Goal: Task Accomplishment & Management: Manage account settings

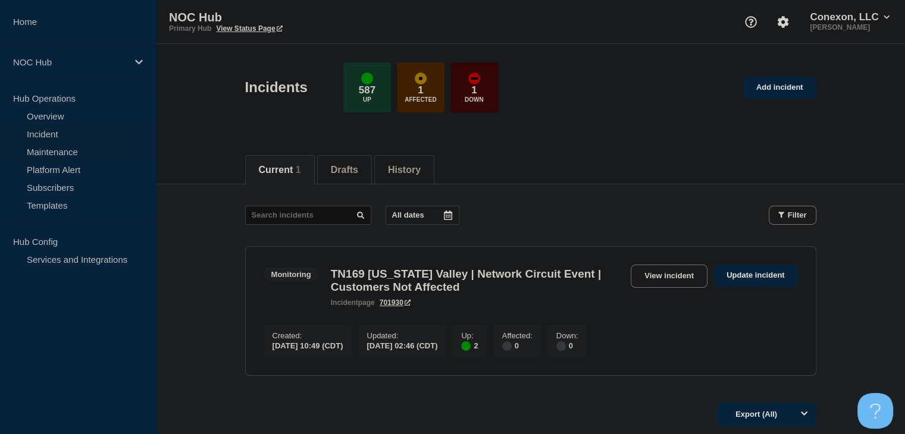
click at [52, 149] on link "Maintenance" at bounding box center [72, 152] width 144 height 18
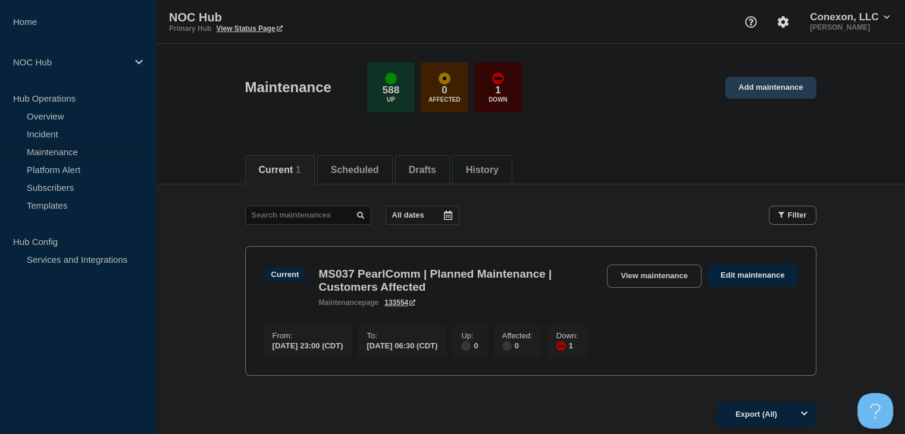
click at [772, 81] on link "Add maintenance" at bounding box center [770, 88] width 90 height 22
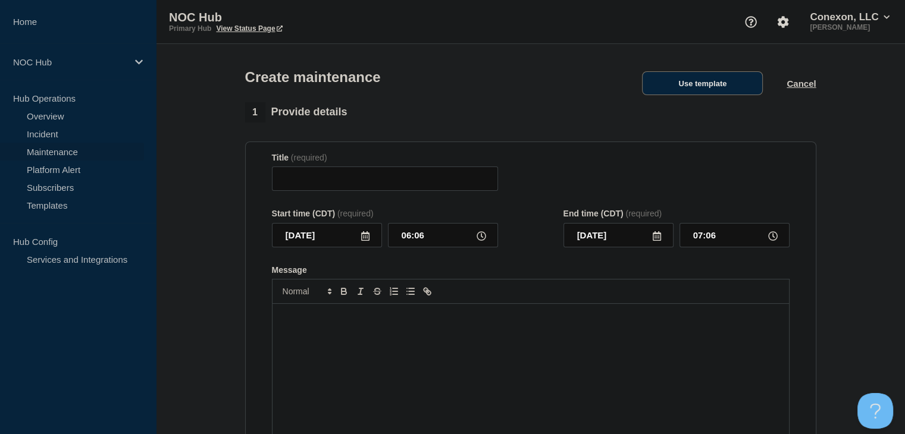
click at [722, 93] on button "Use template" at bounding box center [702, 83] width 121 height 24
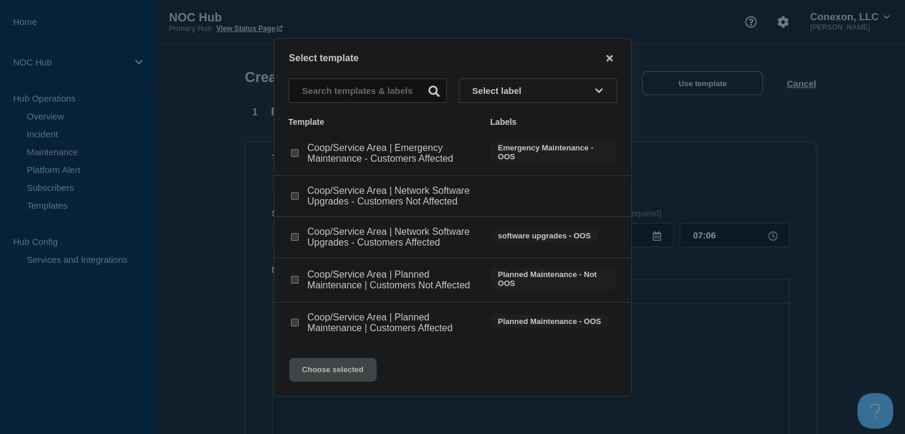
click at [296, 281] on input "Coop/Service Area | Planned Maintenance | Customers Not Affected checkbox" at bounding box center [295, 280] width 8 height 8
checkbox input "true"
click at [326, 374] on button "Choose selected" at bounding box center [332, 370] width 87 height 24
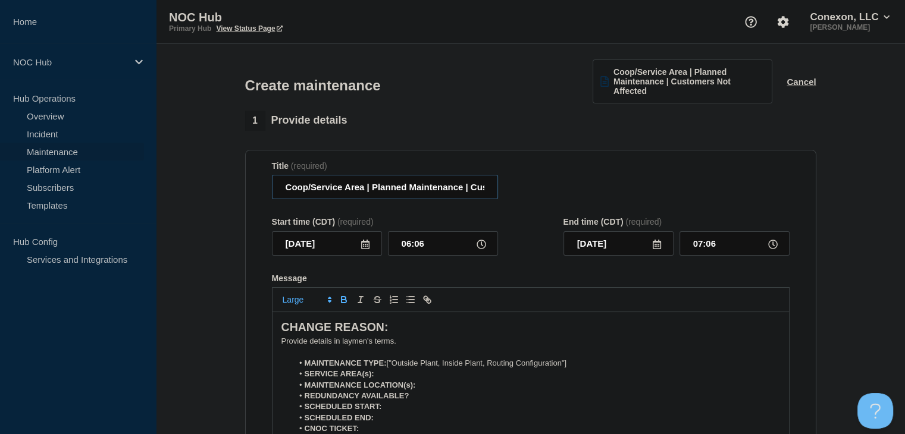
drag, startPoint x: 365, startPoint y: 191, endPoint x: 257, endPoint y: 191, distance: 107.6
click at [257, 191] on section "Title (required) Coop/Service Area | Planned Maintenance | Customers Not Affect…" at bounding box center [530, 320] width 571 height 341
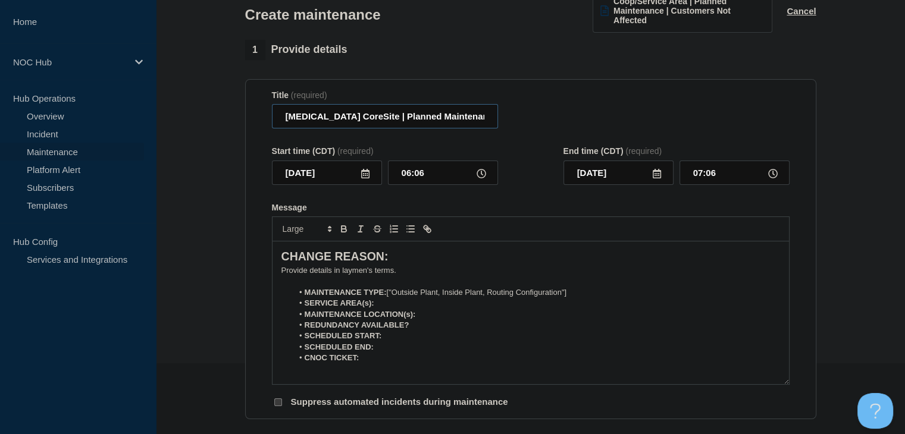
scroll to position [119, 0]
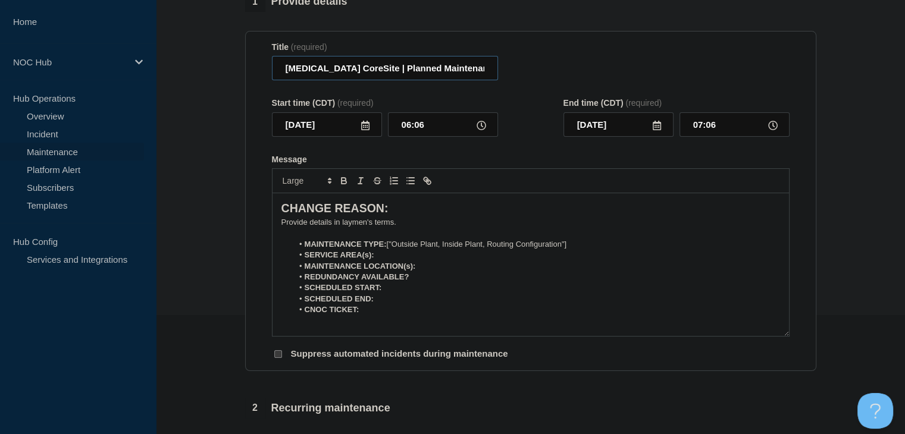
type input "GA101 CoreSite | Planned Maintenance | Customers Not Affected"
click at [302, 224] on p "﻿Provide details in laymen's terms." at bounding box center [530, 222] width 498 height 11
drag, startPoint x: 579, startPoint y: 246, endPoint x: 396, endPoint y: 244, distance: 183.2
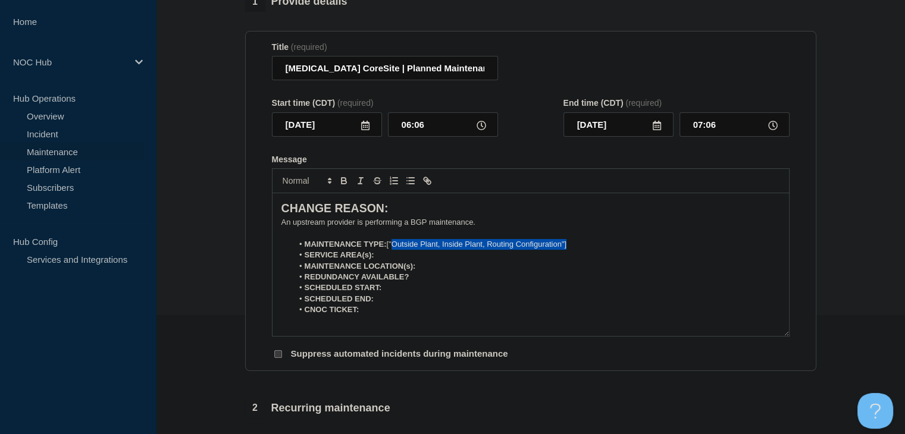
click at [396, 244] on li "MAINTENANCE TYPE: ["Outside Plant, Inside Plant, Routing Configuration"]" at bounding box center [536, 244] width 487 height 11
click at [397, 252] on li "SERVICE AREA(s):" at bounding box center [536, 255] width 487 height 11
click at [440, 265] on li "MAINTENANCE LOCATION(s):" at bounding box center [536, 266] width 487 height 11
click at [429, 277] on li "REDUNDANCY AVAILABLE?" at bounding box center [536, 277] width 487 height 11
click at [415, 293] on li "SCHEDULED START:" at bounding box center [536, 288] width 487 height 11
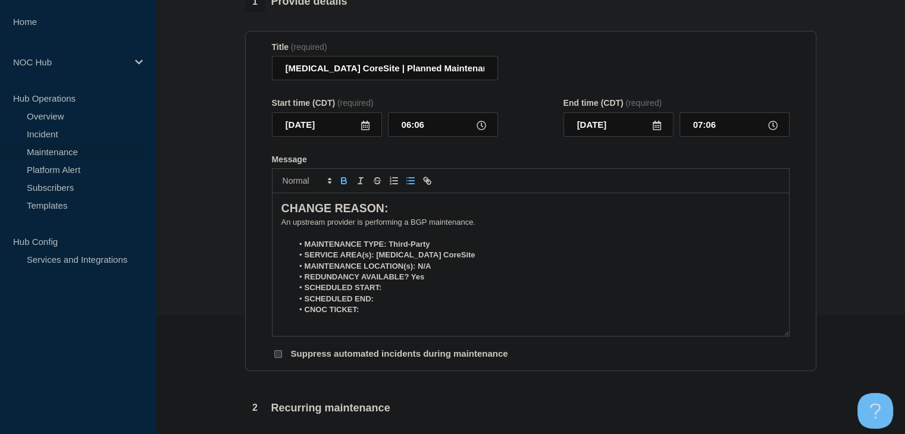
click at [368, 127] on icon at bounding box center [365, 126] width 8 height 10
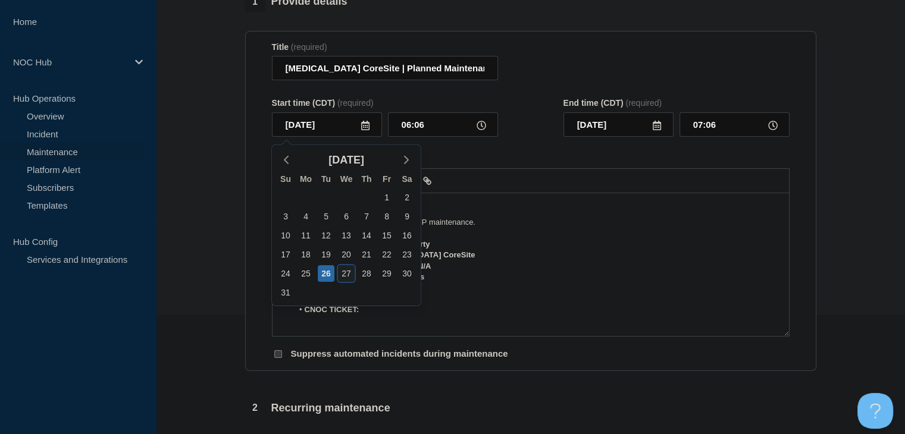
click at [350, 273] on div "27" at bounding box center [346, 273] width 17 height 17
type input "2025-08-27"
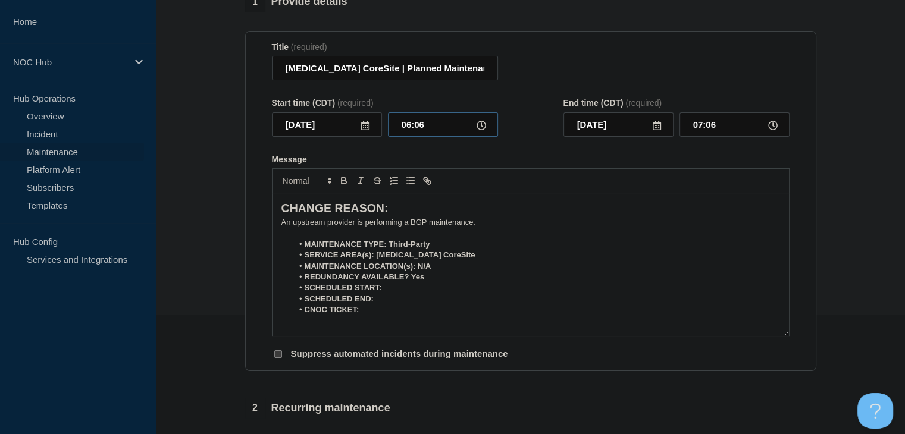
click at [411, 137] on input "06:06" at bounding box center [443, 124] width 110 height 24
type input "22:00"
type input "23:00"
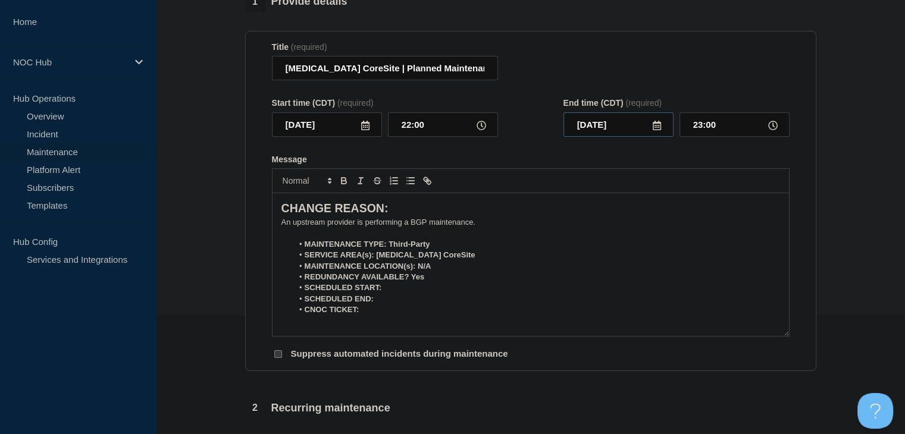
click at [661, 135] on input "2025-08-27" at bounding box center [618, 124] width 110 height 24
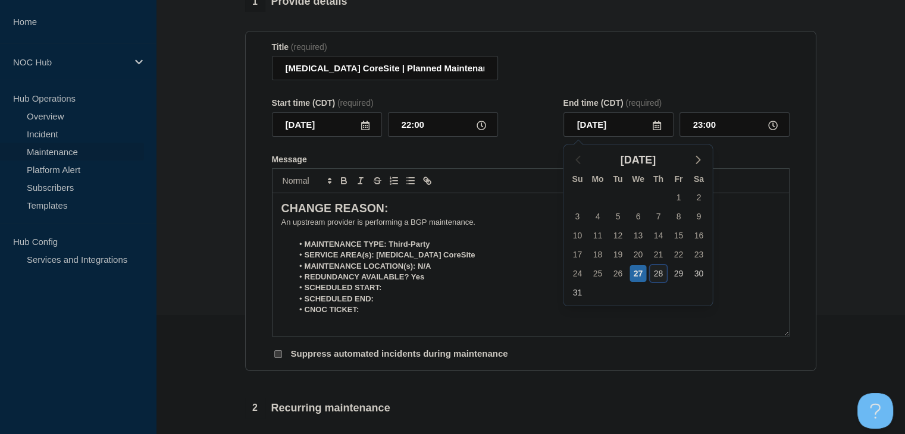
click at [654, 276] on div "28" at bounding box center [657, 273] width 17 height 17
type input "2025-08-28"
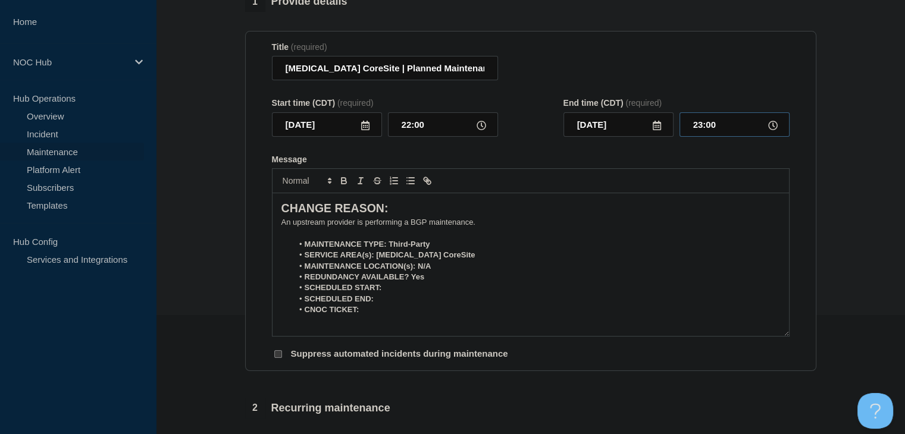
click at [708, 131] on input "23:00" at bounding box center [734, 124] width 110 height 24
type input "06:00"
click at [432, 288] on li "SCHEDULED START:" at bounding box center [536, 288] width 487 height 11
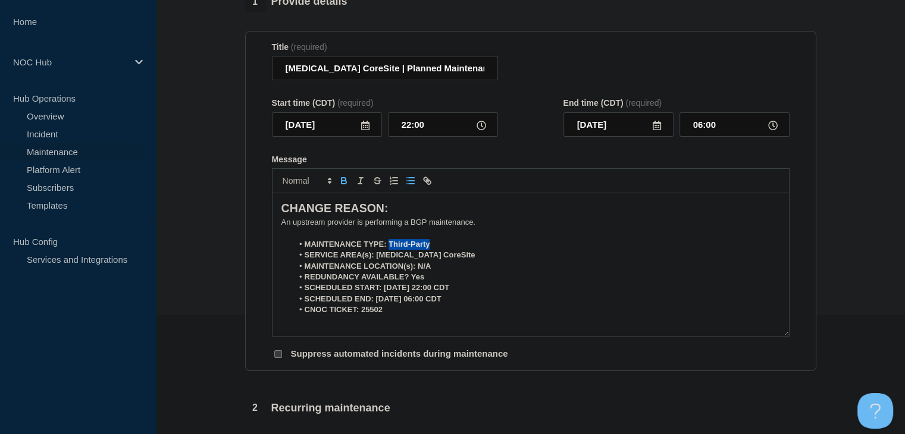
drag, startPoint x: 440, startPoint y: 250, endPoint x: 388, endPoint y: 248, distance: 52.4
click at [388, 248] on li "MAINTENANCE TYPE: Third-Party" at bounding box center [536, 244] width 487 height 11
click at [345, 180] on icon "Toggle bold text" at bounding box center [343, 180] width 11 height 11
drag, startPoint x: 440, startPoint y: 258, endPoint x: 374, endPoint y: 259, distance: 66.0
click at [374, 259] on li "SERVICE AREA(s): GA101 CoreSite" at bounding box center [536, 255] width 487 height 11
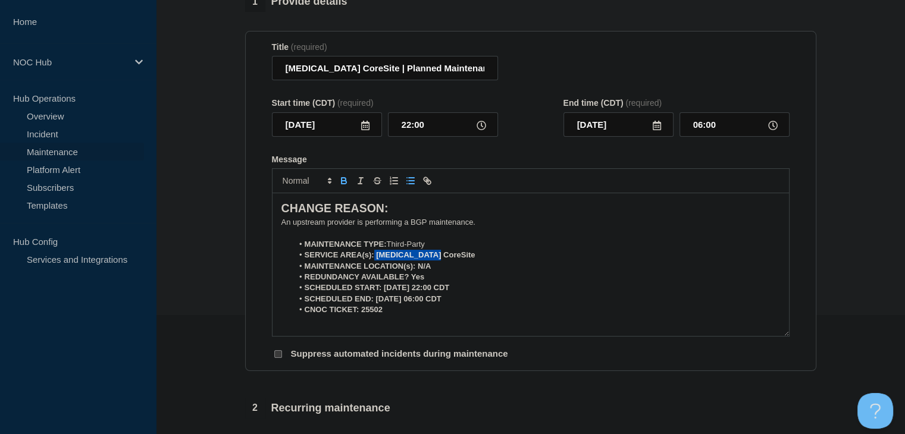
click at [341, 184] on icon "Toggle bold text" at bounding box center [343, 182] width 5 height 3
drag, startPoint x: 441, startPoint y: 269, endPoint x: 417, endPoint y: 269, distance: 24.4
click at [417, 269] on li "MAINTENANCE LOCATION(s): N/A" at bounding box center [536, 266] width 487 height 11
click at [344, 179] on icon "Toggle bold text" at bounding box center [343, 180] width 11 height 11
drag, startPoint x: 430, startPoint y: 284, endPoint x: 412, endPoint y: 283, distance: 18.4
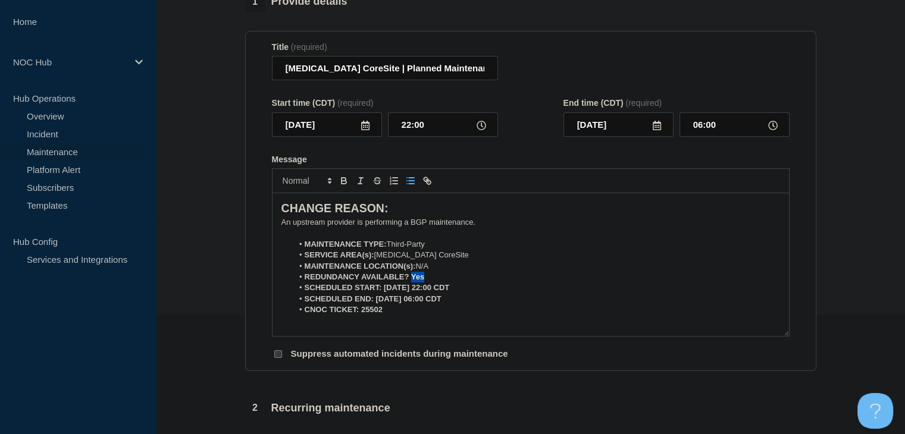
click at [412, 283] on li "REDUNDANCY AVAILABLE? Yes" at bounding box center [536, 277] width 487 height 11
click at [352, 187] on button "Toggle italic text" at bounding box center [360, 181] width 17 height 14
click at [345, 184] on icon "Toggle bold text" at bounding box center [343, 182] width 5 height 3
click at [358, 184] on line "Toggle italic text" at bounding box center [360, 184] width 4 height 0
drag, startPoint x: 473, startPoint y: 293, endPoint x: 381, endPoint y: 291, distance: 92.2
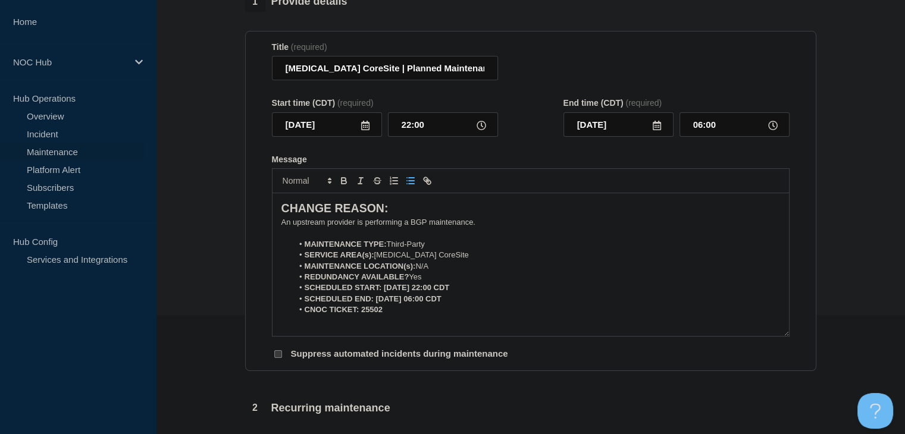
click at [381, 291] on li "SCHEDULED START: 08-27-2025, 22:00 CDT" at bounding box center [536, 288] width 487 height 11
click at [341, 181] on icon "Toggle bold text" at bounding box center [343, 179] width 4 height 3
drag, startPoint x: 466, startPoint y: 300, endPoint x: 374, endPoint y: 302, distance: 91.6
click at [374, 302] on li "SCHEDULED END: 08-28-2025, 06:00 CDT" at bounding box center [536, 299] width 487 height 11
click at [341, 183] on icon "Toggle bold text" at bounding box center [343, 182] width 5 height 3
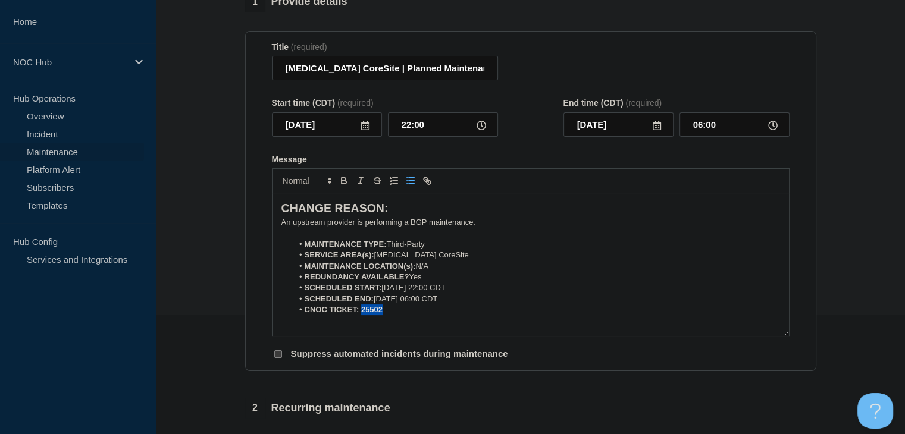
drag, startPoint x: 392, startPoint y: 315, endPoint x: 362, endPoint y: 315, distance: 30.3
click at [362, 315] on li "CNOC TICKET: 25502" at bounding box center [536, 310] width 487 height 11
click at [342, 182] on icon "Toggle bold text" at bounding box center [343, 180] width 11 height 11
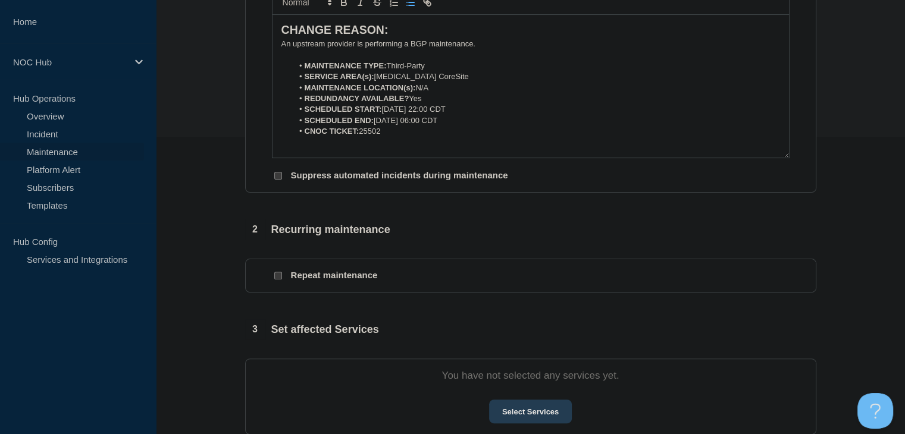
click at [519, 406] on button "Select Services" at bounding box center [530, 412] width 83 height 24
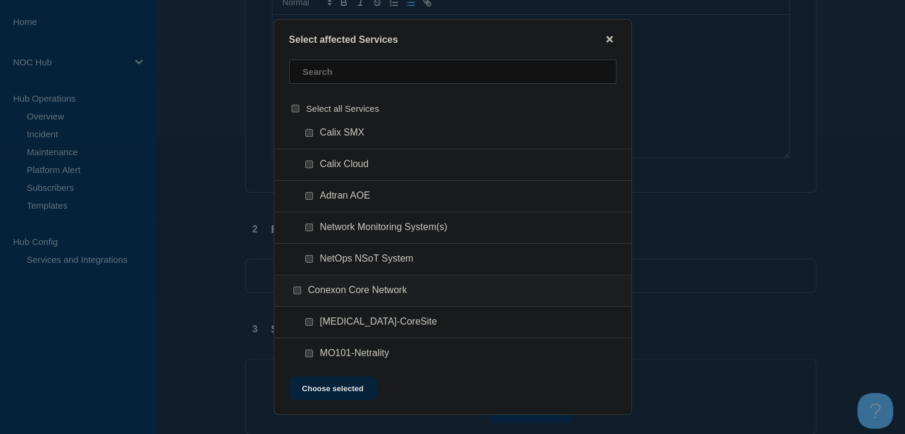
scroll to position [535, 0]
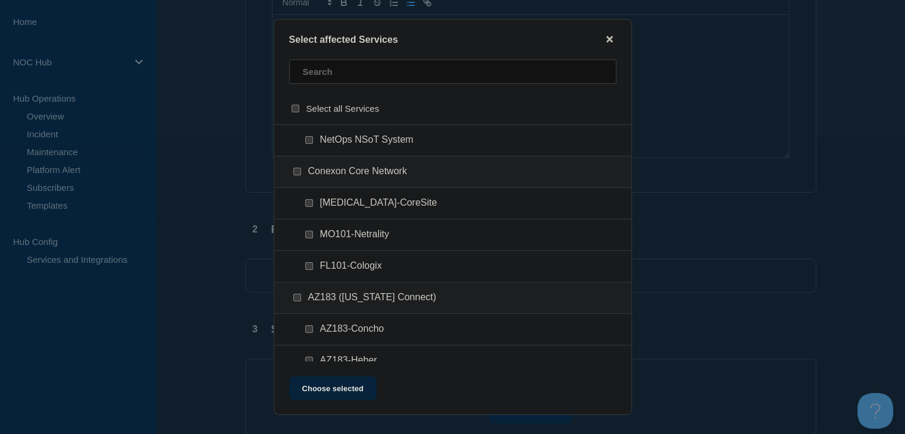
click at [306, 200] on input "GA101-CoreSite checkbox" at bounding box center [309, 203] width 8 height 8
checkbox input "true"
click at [353, 387] on button "Choose selected" at bounding box center [332, 388] width 87 height 24
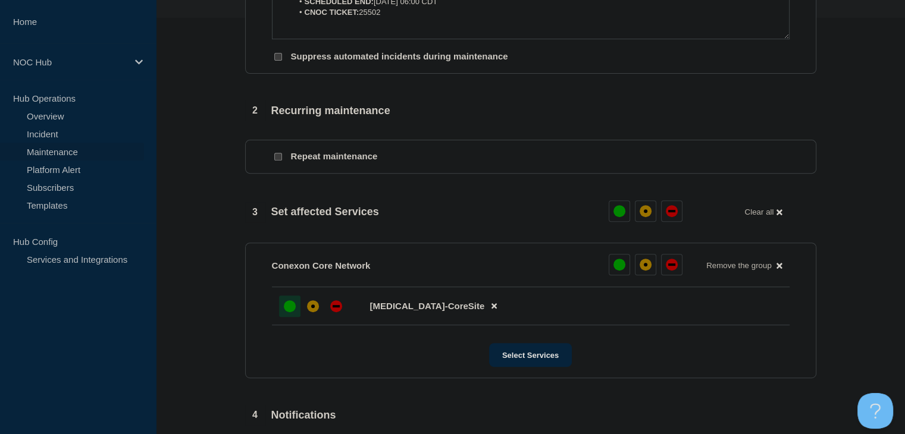
click at [291, 303] on div at bounding box center [289, 306] width 21 height 21
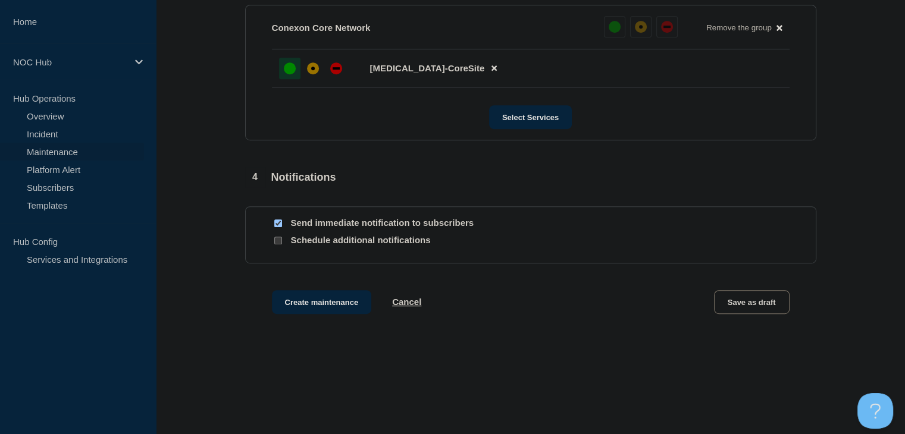
click at [277, 227] on input "Send immediate notification to subscribers" at bounding box center [278, 223] width 8 height 8
checkbox input "false"
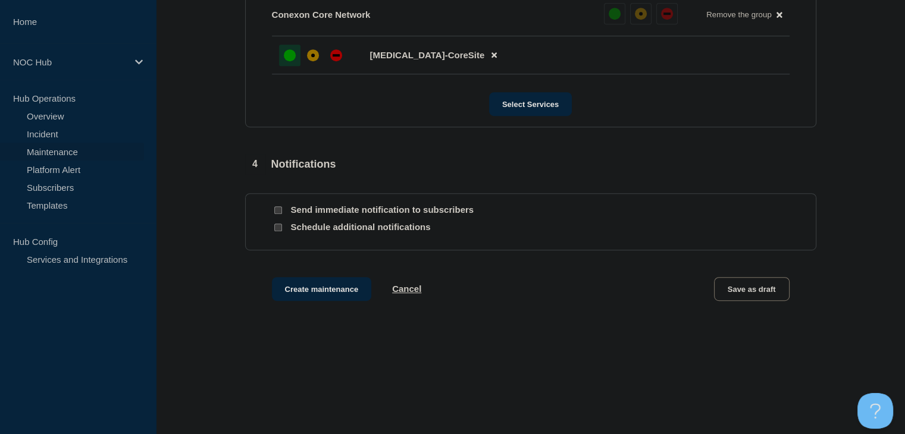
scroll to position [675, 0]
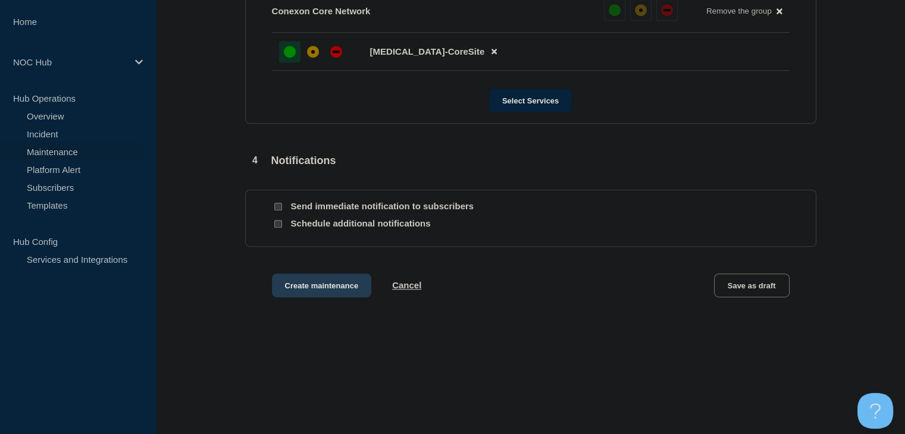
click at [318, 285] on button "Create maintenance" at bounding box center [322, 286] width 100 height 24
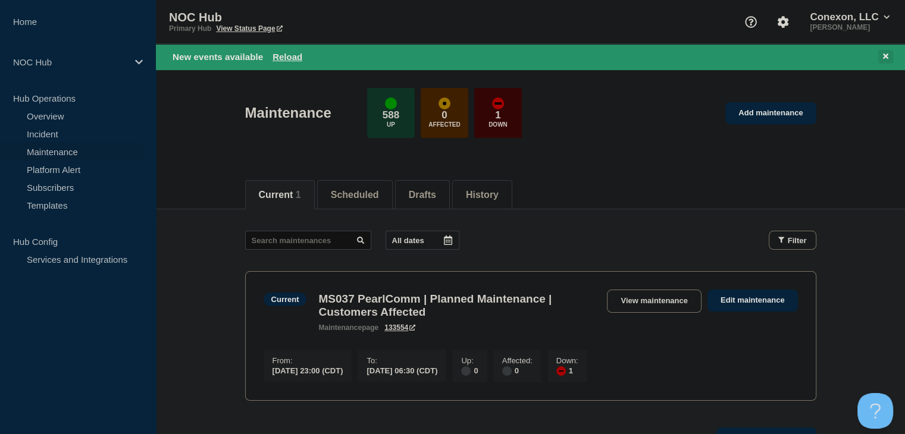
click at [890, 53] on button at bounding box center [885, 57] width 15 height 14
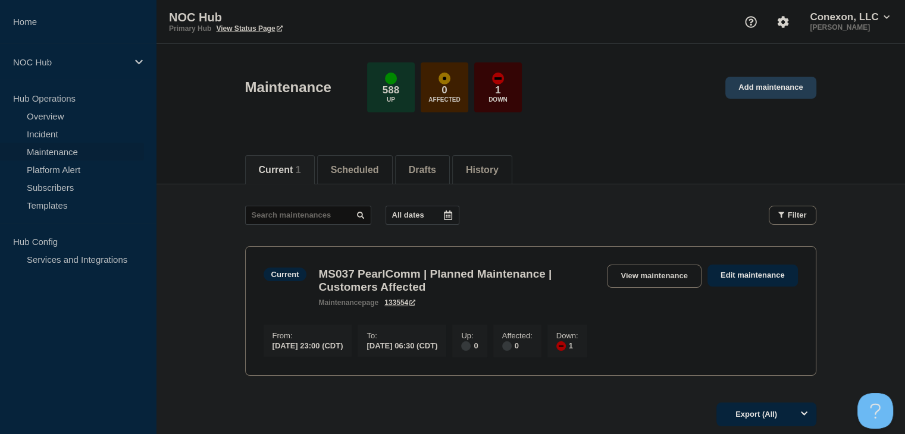
click at [785, 86] on link "Add maintenance" at bounding box center [770, 88] width 90 height 22
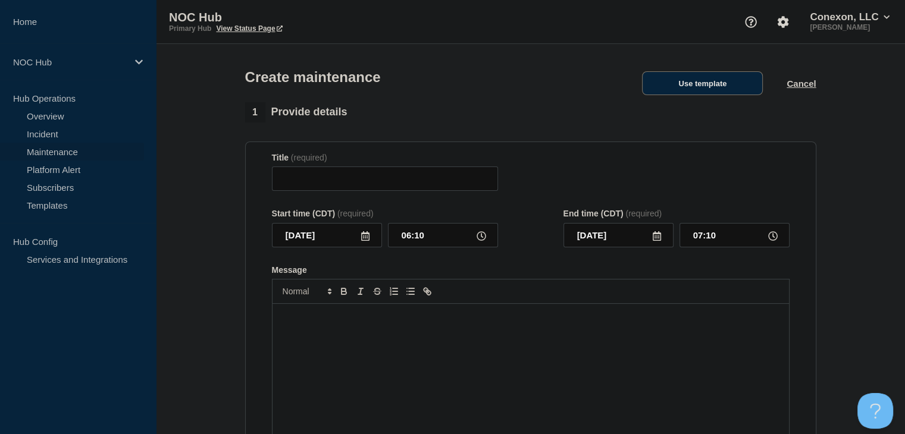
click at [688, 89] on button "Use template" at bounding box center [702, 83] width 121 height 24
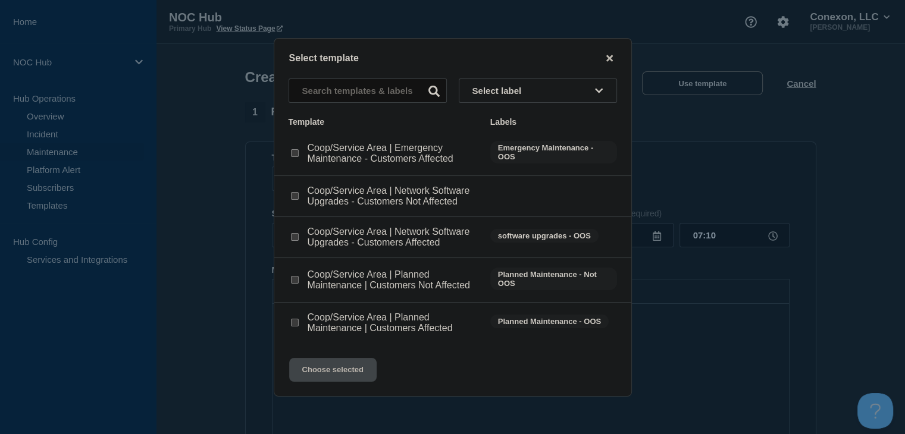
click at [297, 284] on input "Coop/Service Area | Planned Maintenance | Customers Not Affected checkbox" at bounding box center [295, 280] width 8 height 8
checkbox input "true"
click at [326, 371] on button "Choose selected" at bounding box center [332, 370] width 87 height 24
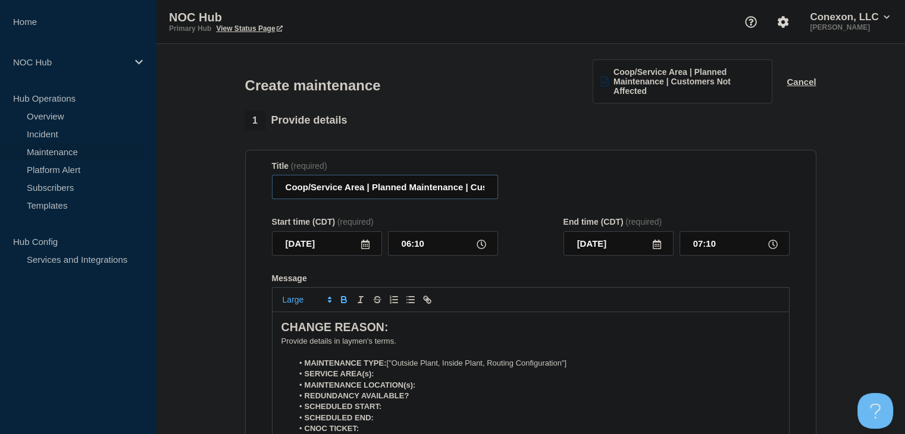
drag, startPoint x: 365, startPoint y: 186, endPoint x: 270, endPoint y: 186, distance: 94.6
click at [270, 186] on section "Title (required) Coop/Service Area | Planned Maintenance | Customers Not Affect…" at bounding box center [530, 320] width 571 height 341
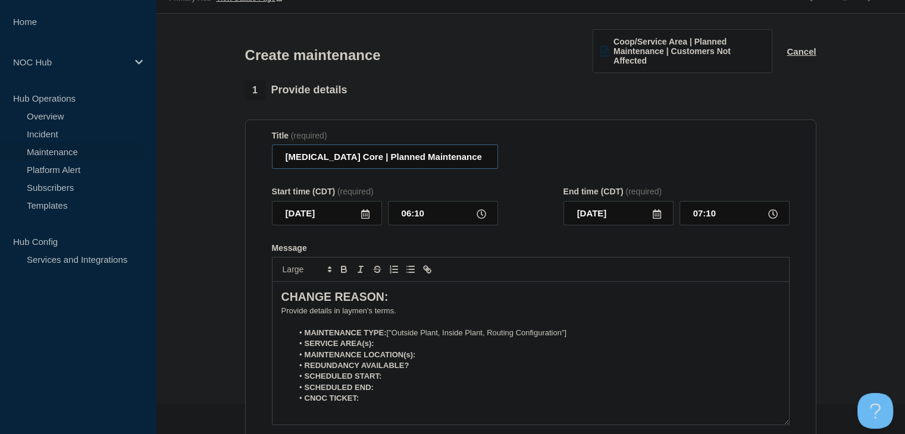
scroll to position [59, 0]
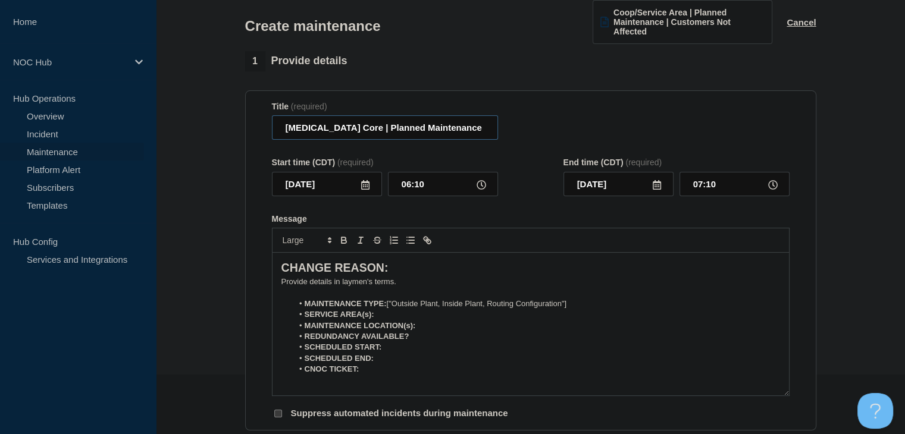
type input "GA101 Core | Planned Maintenance | Customers Not Affected"
click at [365, 187] on icon at bounding box center [365, 185] width 10 height 10
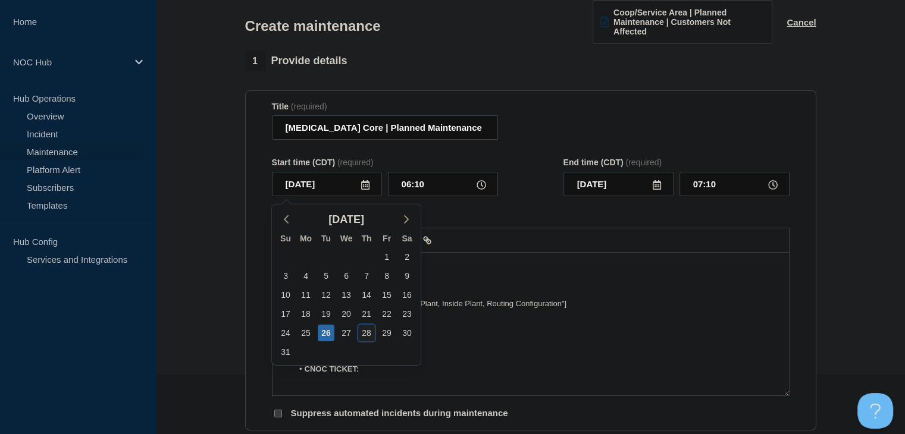
click at [362, 331] on div "28" at bounding box center [366, 333] width 17 height 17
type input "2025-08-28"
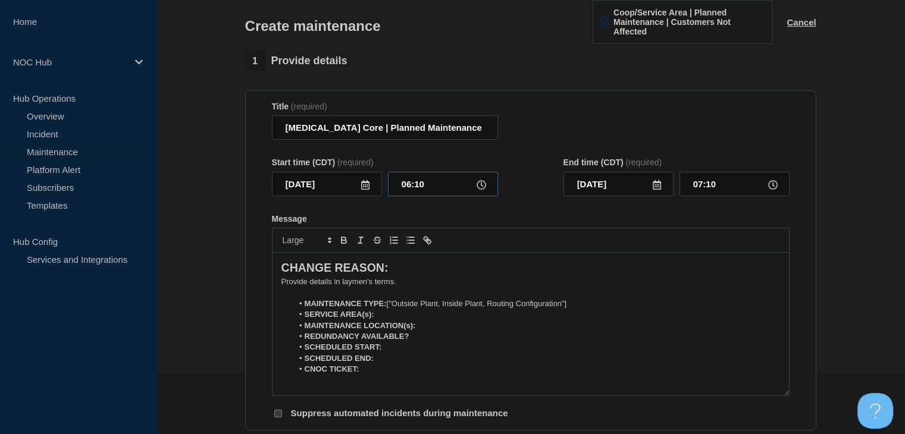
click at [404, 187] on input "06:10" at bounding box center [443, 184] width 110 height 24
type input "22:00"
type input "23:00"
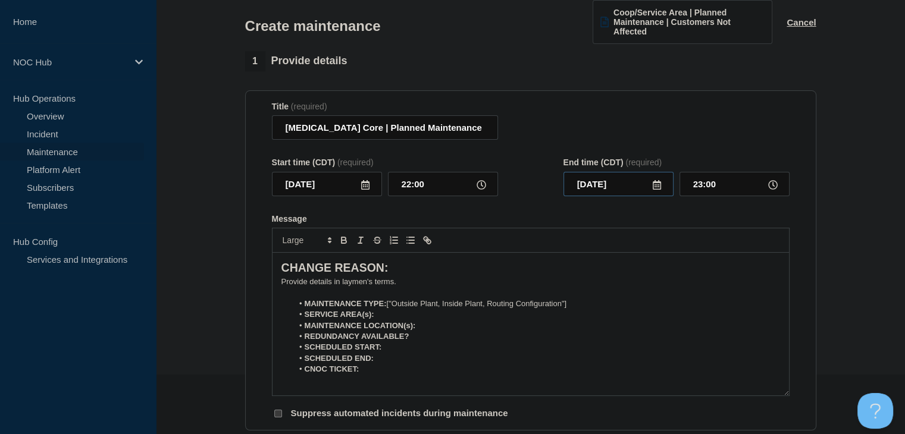
click at [663, 189] on input "2025-08-28" at bounding box center [618, 184] width 110 height 24
click at [676, 330] on div "29" at bounding box center [678, 333] width 17 height 17
type input "2025-08-29"
click at [702, 189] on input "23:00" at bounding box center [734, 184] width 110 height 24
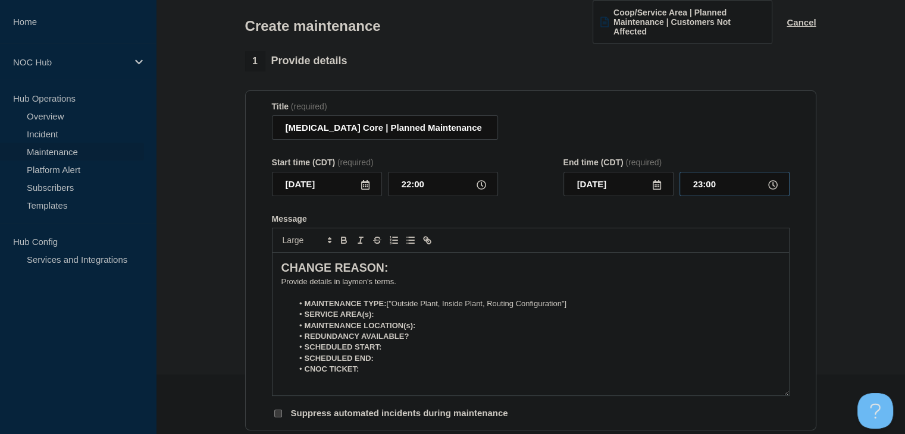
click at [702, 189] on input "23:00" at bounding box center [734, 184] width 110 height 24
type input "06:00"
drag, startPoint x: 845, startPoint y: 262, endPoint x: 836, endPoint y: 265, distance: 10.0
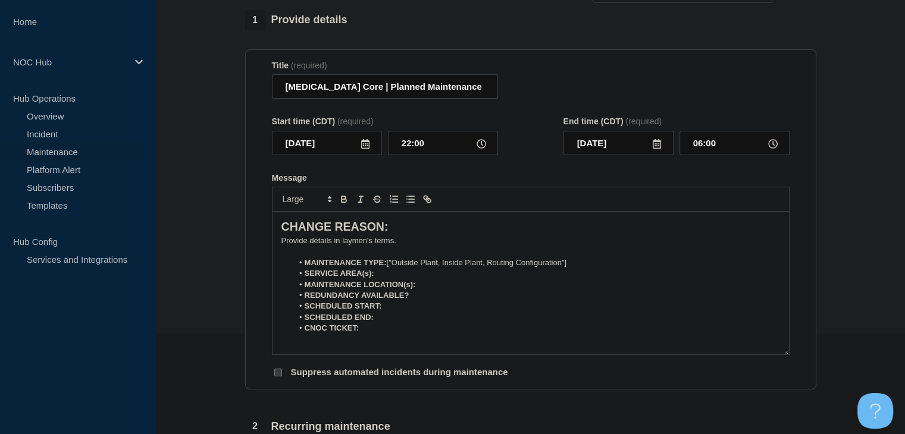
scroll to position [119, 0]
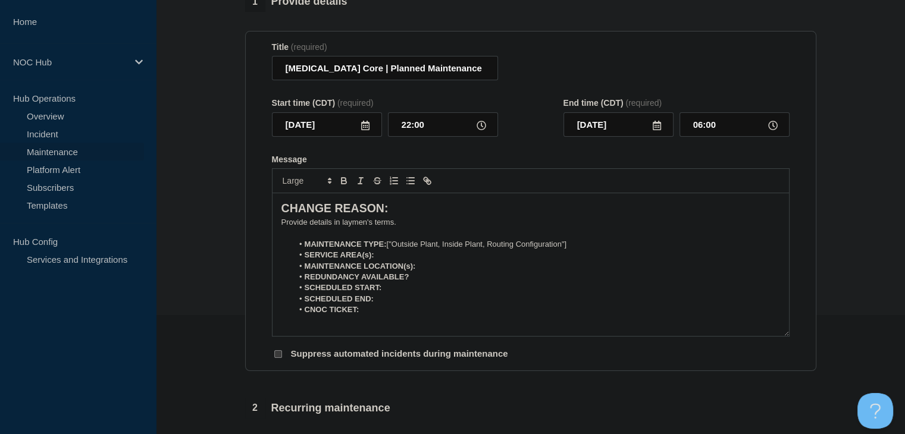
click at [312, 236] on p "Message" at bounding box center [530, 233] width 498 height 11
click at [307, 225] on p "﻿Provide details in laymen's terms." at bounding box center [530, 222] width 498 height 11
click at [589, 246] on li "MAINTENANCE TYPE: ["Outside Plant, Inside Plant, Routing Configuration"]" at bounding box center [536, 244] width 487 height 11
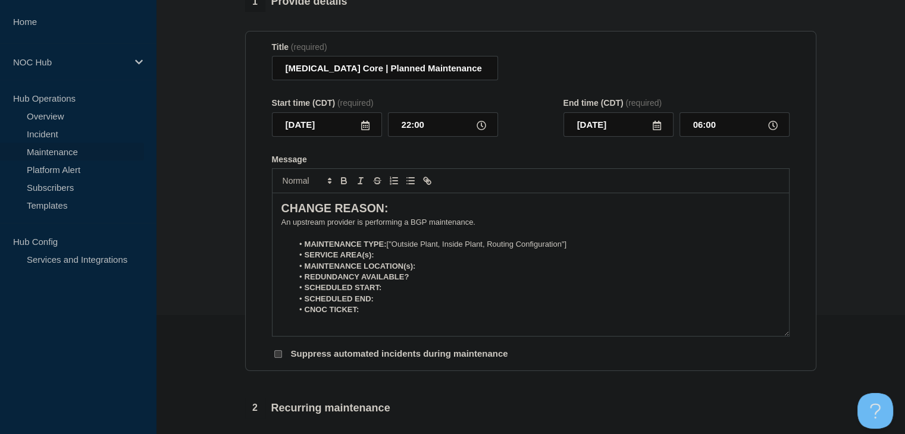
drag, startPoint x: 589, startPoint y: 246, endPoint x: 565, endPoint y: 246, distance: 24.4
click at [575, 246] on li "MAINTENANCE TYPE: ["Outside Plant, Inside Plant, Routing Configuration"]" at bounding box center [536, 244] width 487 height 11
click at [531, 246] on li "MAINTENANCE TYPE: ["Outside Plant, Inside Plant, Routing Configuration"]" at bounding box center [536, 244] width 487 height 11
click at [452, 248] on li "MAINTENANCE TYPE: ["Outside Plant, Inside Plant, Routing Configuration"]" at bounding box center [536, 244] width 487 height 11
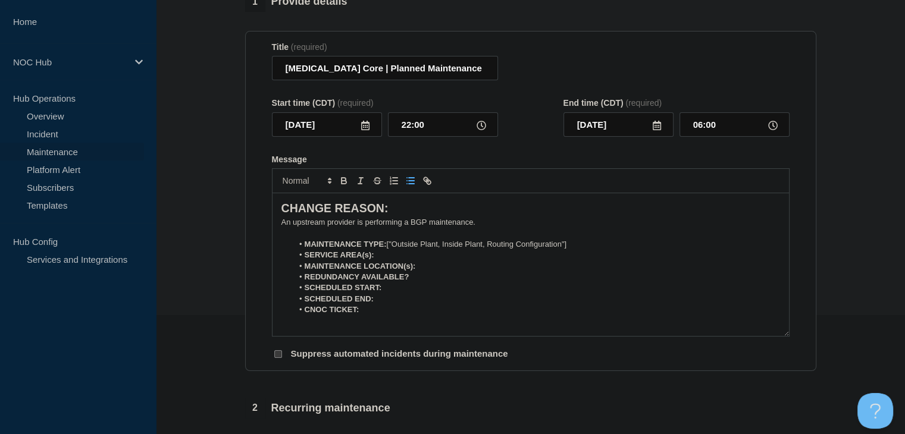
click at [542, 249] on li "MAINTENANCE TYPE: ["Outside Plant, Inside Plant, Routing Configuration"]" at bounding box center [536, 244] width 487 height 11
drag, startPoint x: 583, startPoint y: 247, endPoint x: 394, endPoint y: 246, distance: 188.5
click at [394, 246] on li "MAINTENANCE TYPE: ["Outside Plant, Inside Plant, Routing Configuration"]" at bounding box center [536, 244] width 487 height 11
click at [403, 263] on strong "MAINTENANCE LOCATION(s):" at bounding box center [360, 266] width 111 height 9
click at [397, 256] on li "SERVICE AREA(s):" at bounding box center [536, 255] width 487 height 11
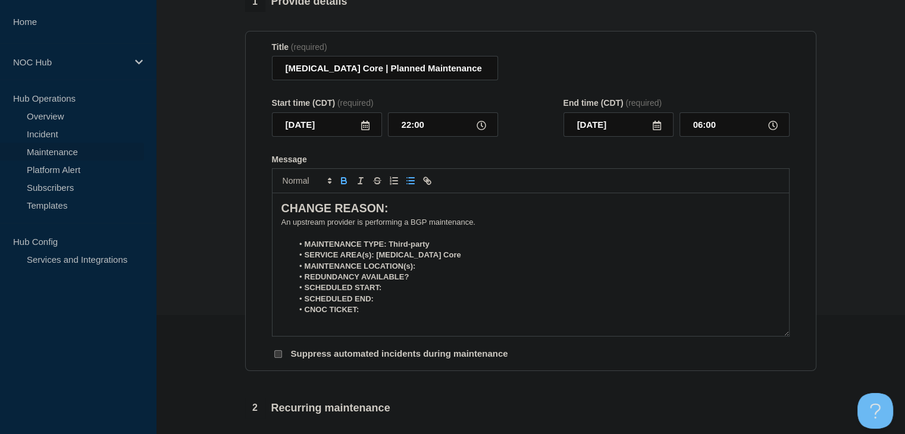
click at [434, 266] on li "MAINTENANCE LOCATION(s):" at bounding box center [536, 266] width 487 height 11
click at [438, 276] on li "REDUNDANCY AVAILABLE?" at bounding box center [536, 277] width 487 height 11
click at [407, 298] on li "SCHEDULED END:" at bounding box center [536, 299] width 487 height 11
click at [406, 290] on li "SCHEDULED START:" at bounding box center [536, 288] width 487 height 11
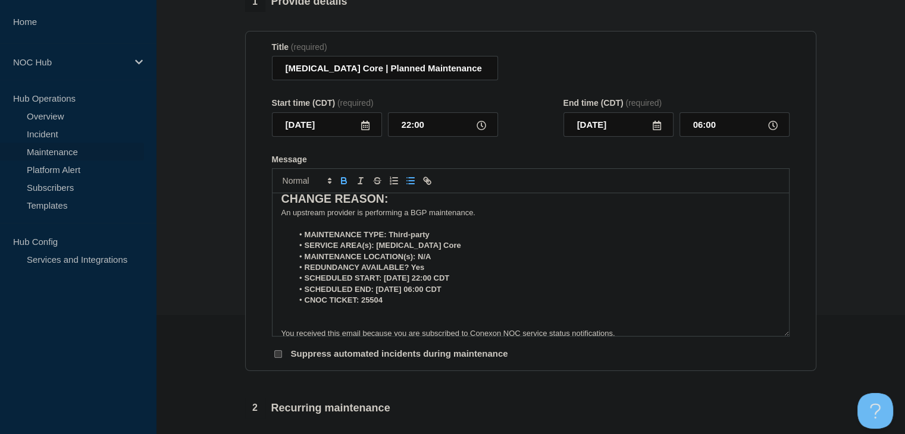
scroll to position [0, 0]
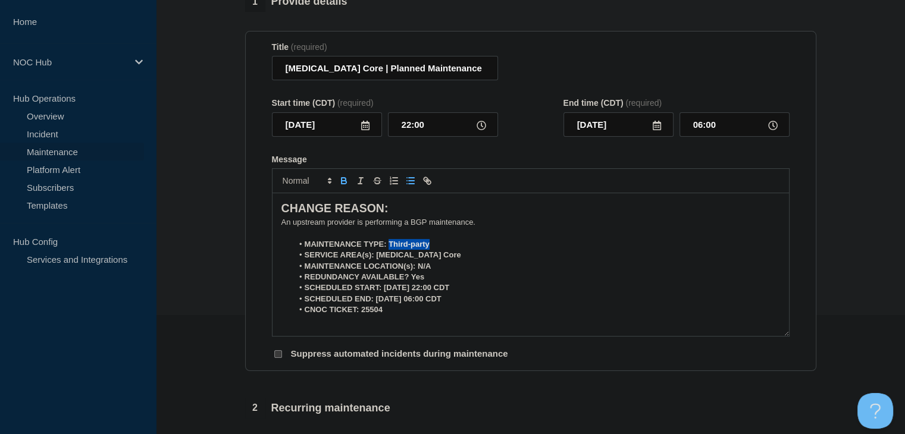
drag, startPoint x: 435, startPoint y: 246, endPoint x: 388, endPoint y: 246, distance: 47.6
click at [388, 246] on li "MAINTENANCE TYPE: Third-party" at bounding box center [536, 244] width 487 height 11
click at [341, 178] on icon "Toggle bold text" at bounding box center [343, 180] width 11 height 11
drag, startPoint x: 425, startPoint y: 256, endPoint x: 375, endPoint y: 258, distance: 50.0
click at [375, 258] on li "SERVICE AREA(s): GA101 Core" at bounding box center [536, 255] width 487 height 11
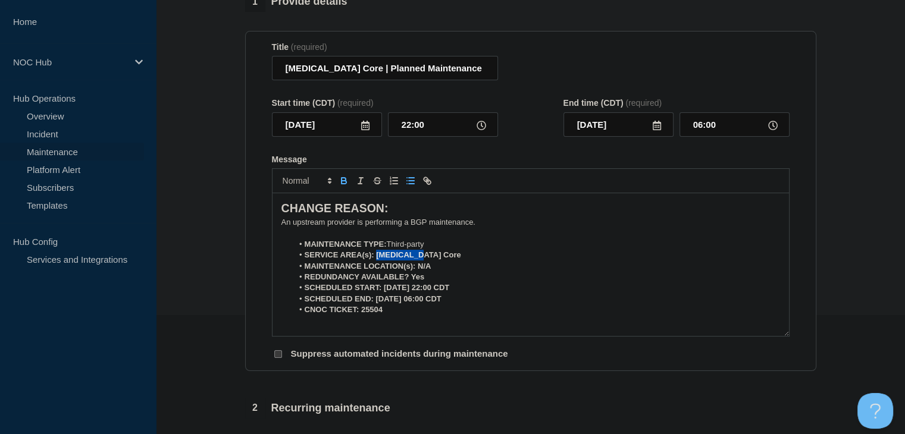
click at [343, 184] on icon "Toggle bold text" at bounding box center [343, 182] width 5 height 3
drag, startPoint x: 435, startPoint y: 265, endPoint x: 418, endPoint y: 267, distance: 17.4
click at [418, 267] on li "MAINTENANCE LOCATION(s): N/A" at bounding box center [536, 266] width 487 height 11
click at [350, 186] on button "Toggle bold text" at bounding box center [343, 181] width 17 height 14
drag, startPoint x: 434, startPoint y: 281, endPoint x: 415, endPoint y: 281, distance: 19.0
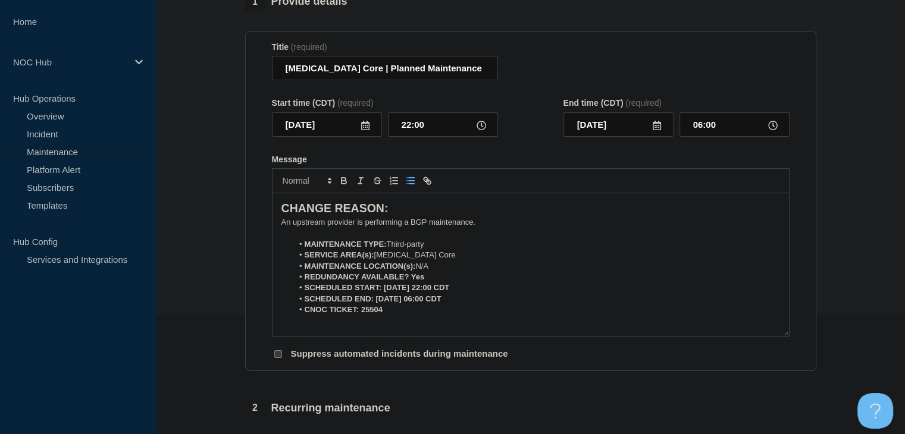
click at [416, 281] on li "REDUNDANCY AVAILABLE? Yes" at bounding box center [536, 277] width 487 height 11
click at [410, 281] on strong "REDUNDANCY AVAILABLE? Yes" at bounding box center [365, 276] width 120 height 9
drag, startPoint x: 426, startPoint y: 282, endPoint x: 412, endPoint y: 282, distance: 14.3
click at [412, 282] on li "REDUNDANCY AVAILABLE? Yes" at bounding box center [536, 277] width 487 height 11
drag, startPoint x: 346, startPoint y: 185, endPoint x: 354, endPoint y: 196, distance: 13.9
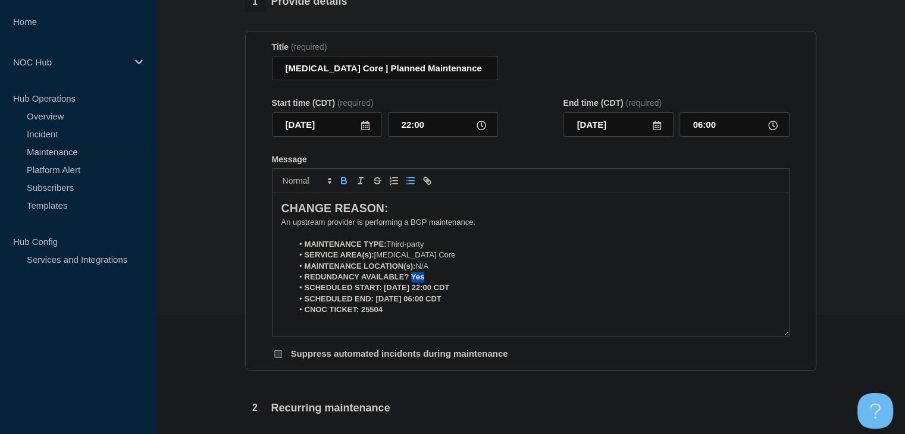
click at [345, 184] on icon "Toggle bold text" at bounding box center [343, 182] width 5 height 3
drag, startPoint x: 470, startPoint y: 291, endPoint x: 383, endPoint y: 293, distance: 86.9
click at [383, 293] on li "SCHEDULED START: 08-28-2025, 22:00 CDT" at bounding box center [536, 288] width 487 height 11
click at [344, 186] on icon "Toggle bold text" at bounding box center [343, 180] width 11 height 11
drag, startPoint x: 425, startPoint y: 306, endPoint x: 376, endPoint y: 305, distance: 48.8
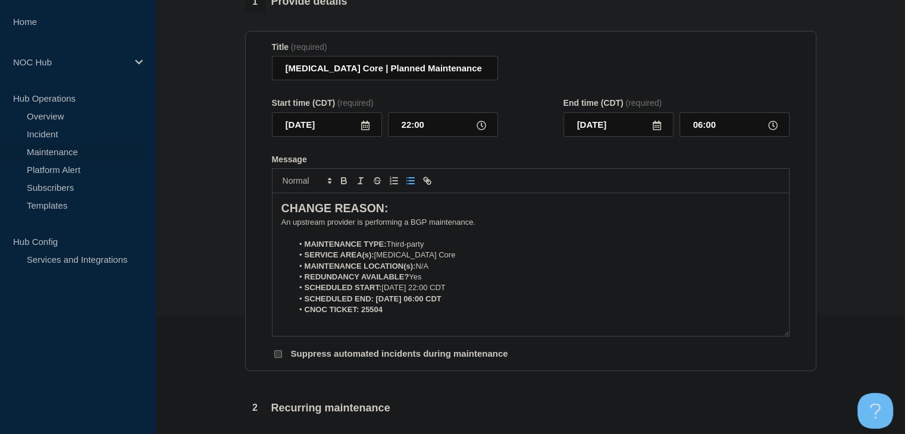
click at [376, 305] on li "SCHEDULED END: 08-29-2025, 06:00 CDT" at bounding box center [536, 299] width 487 height 11
click at [344, 185] on icon "Toggle bold text" at bounding box center [343, 180] width 11 height 11
drag, startPoint x: 378, startPoint y: 315, endPoint x: 360, endPoint y: 315, distance: 18.4
click at [360, 314] on strong "CNOC TICKET: 25504" at bounding box center [344, 309] width 78 height 9
click at [343, 181] on icon "Toggle bold text" at bounding box center [343, 180] width 11 height 11
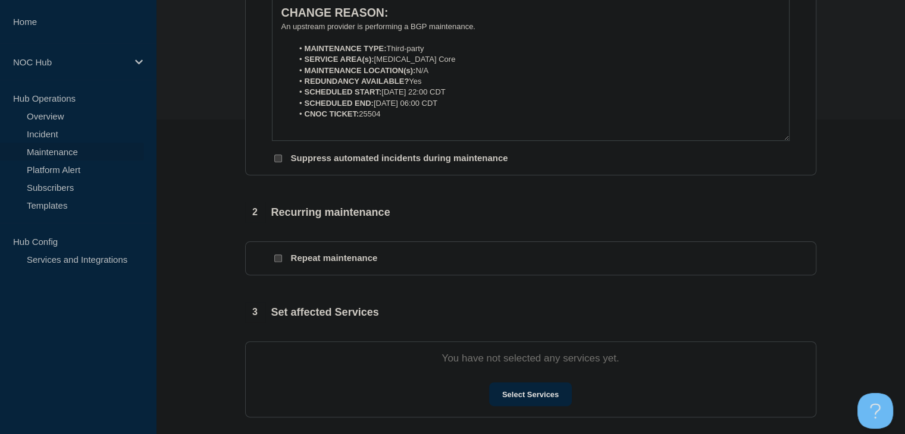
scroll to position [416, 0]
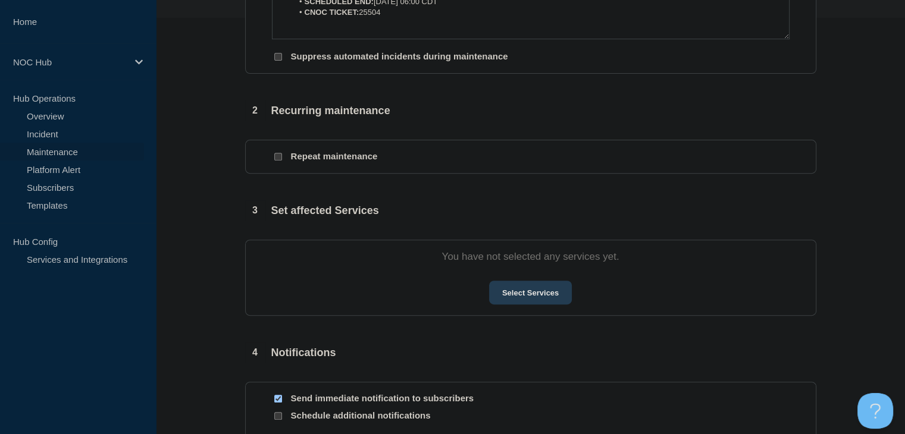
click at [505, 294] on button "Select Services" at bounding box center [530, 293] width 83 height 24
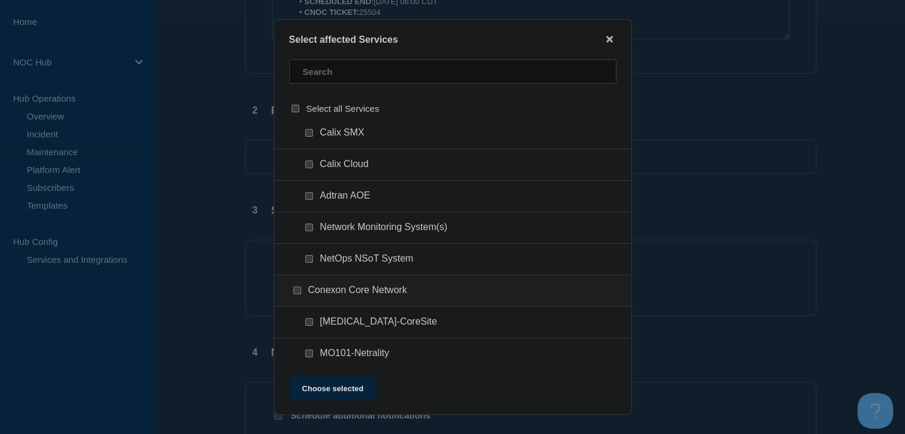
click at [307, 320] on input "GA101-CoreSite checkbox" at bounding box center [309, 322] width 8 height 8
checkbox input "true"
click at [337, 388] on button "Choose selected" at bounding box center [332, 388] width 87 height 24
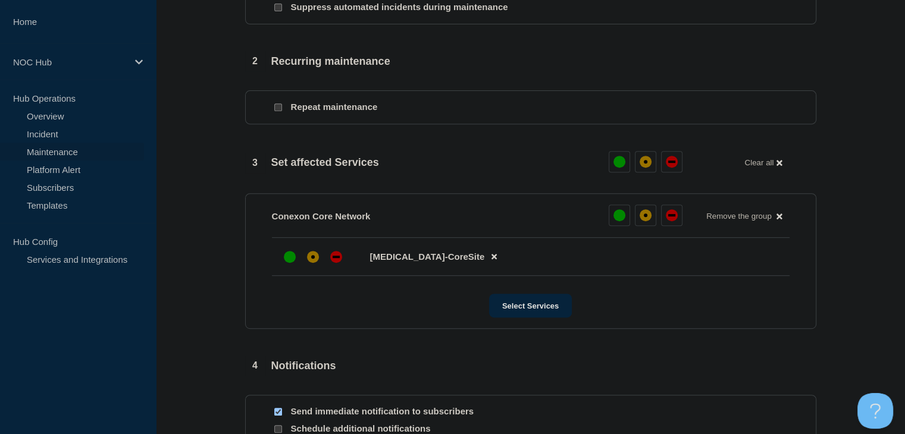
scroll to position [535, 0]
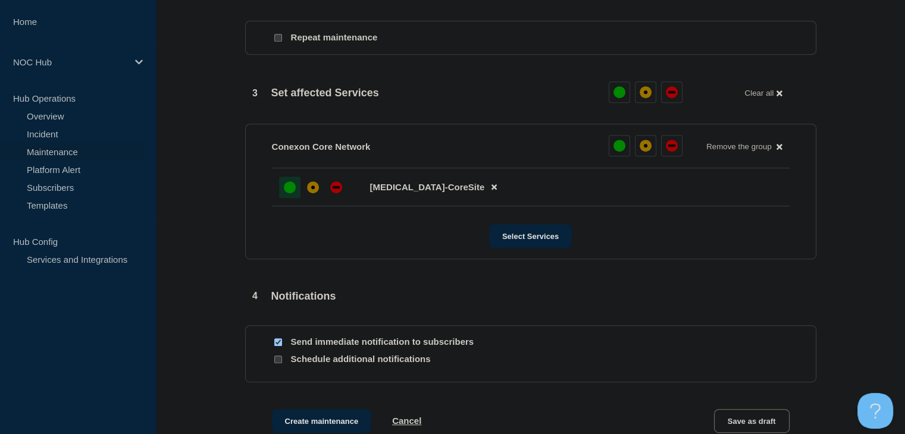
click at [288, 192] on div "up" at bounding box center [290, 187] width 12 height 12
click at [274, 346] on input "Send immediate notification to subscribers" at bounding box center [278, 342] width 8 height 8
checkbox input "false"
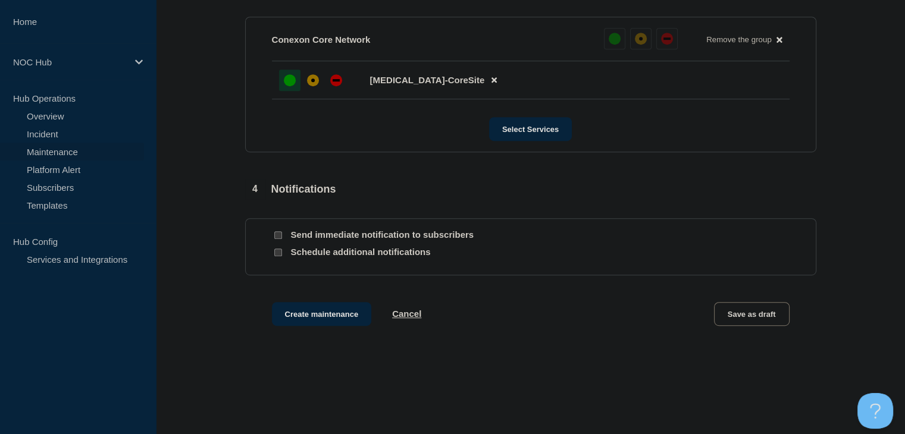
scroll to position [675, 0]
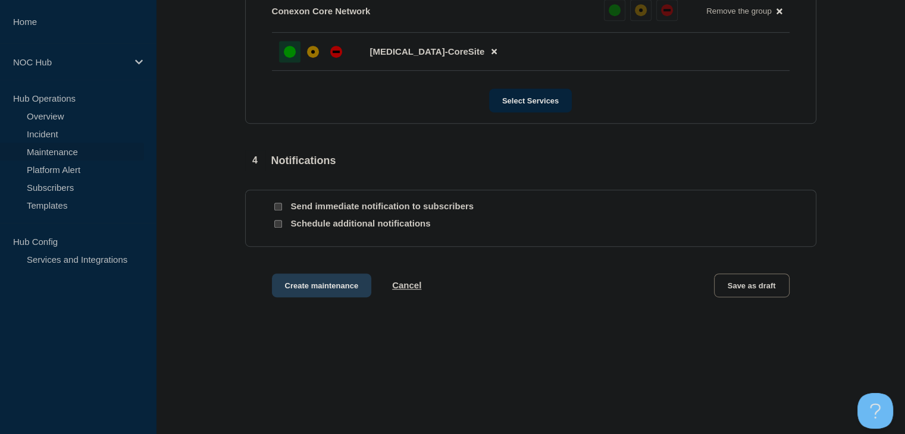
click at [319, 288] on button "Create maintenance" at bounding box center [322, 286] width 100 height 24
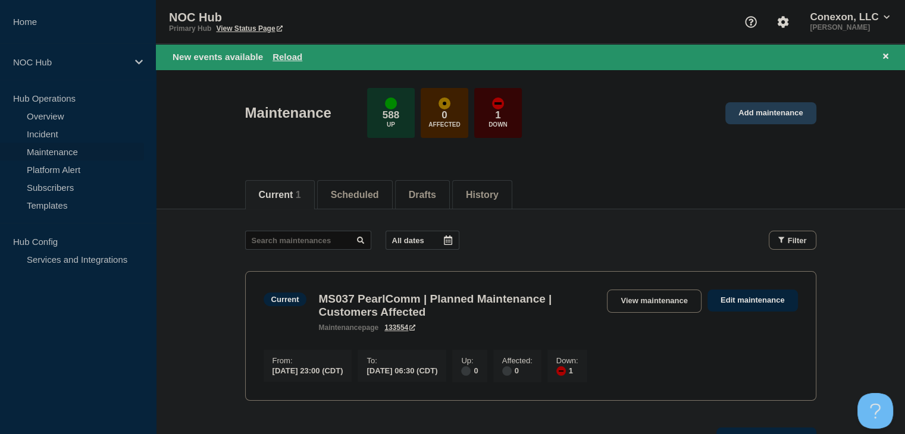
click at [771, 115] on link "Add maintenance" at bounding box center [770, 113] width 90 height 22
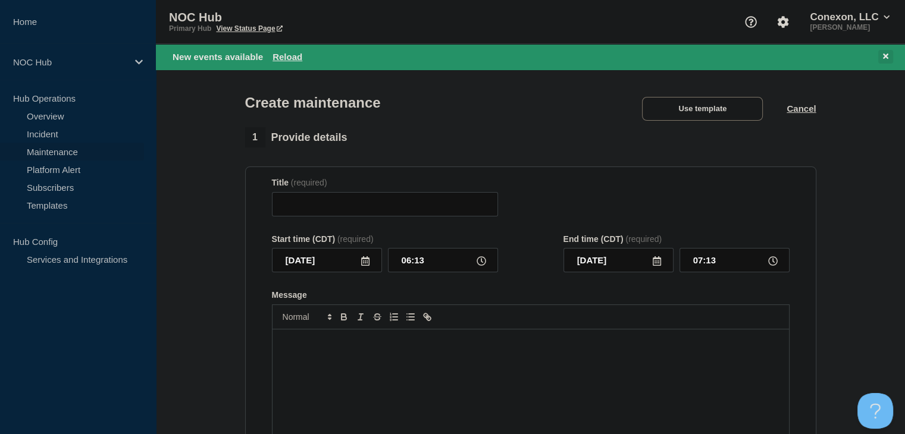
click at [885, 55] on icon at bounding box center [885, 56] width 5 height 5
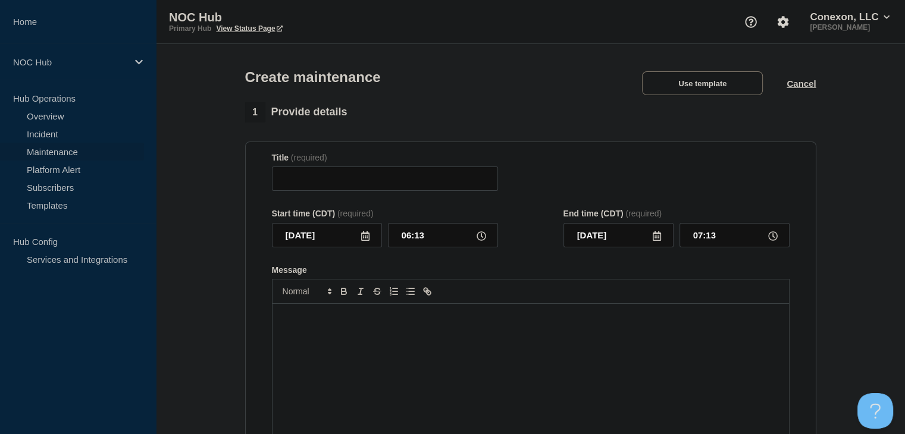
click at [702, 101] on div "Create maintenance Use template Cancel" at bounding box center [530, 73] width 598 height 58
click at [703, 84] on button "Use template" at bounding box center [702, 83] width 121 height 24
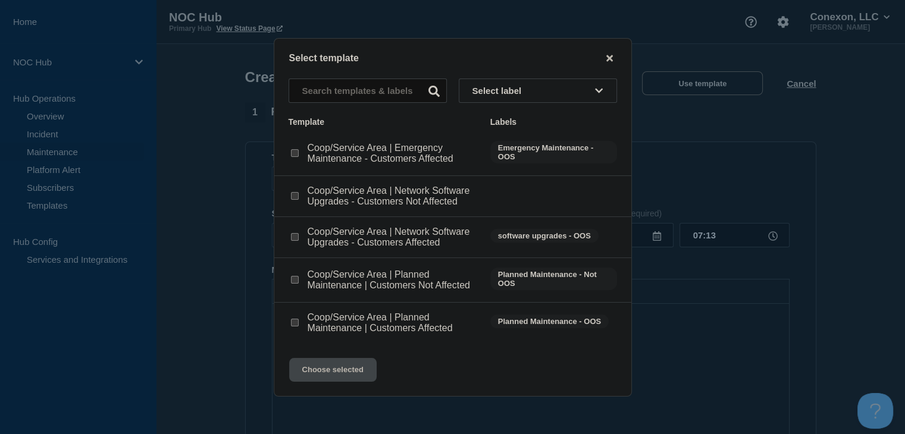
drag, startPoint x: 295, startPoint y: 280, endPoint x: 315, endPoint y: 316, distance: 41.0
click at [295, 280] on input "Coop/Service Area | Planned Maintenance | Customers Not Affected checkbox" at bounding box center [295, 280] width 8 height 8
checkbox input "true"
click at [325, 381] on button "Choose selected" at bounding box center [332, 370] width 87 height 24
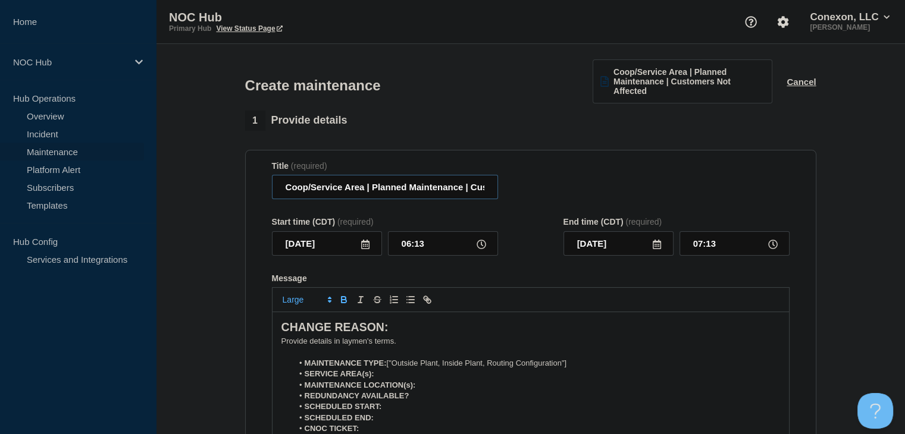
drag, startPoint x: 364, startPoint y: 192, endPoint x: 239, endPoint y: 193, distance: 124.9
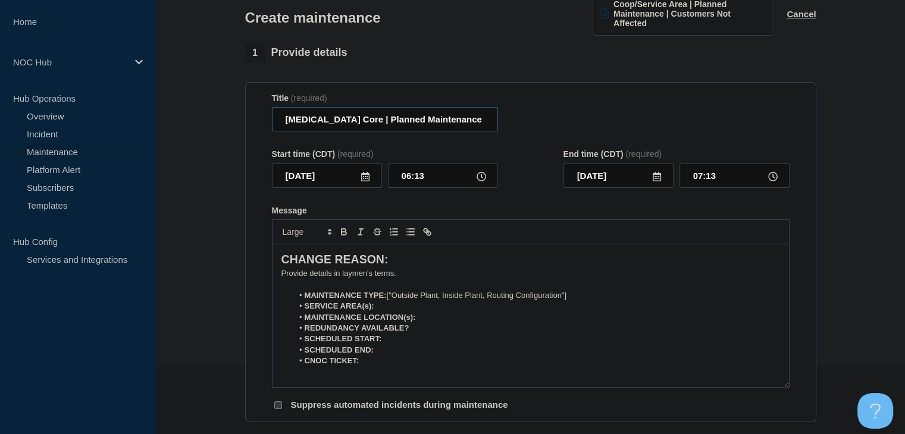
scroll to position [119, 0]
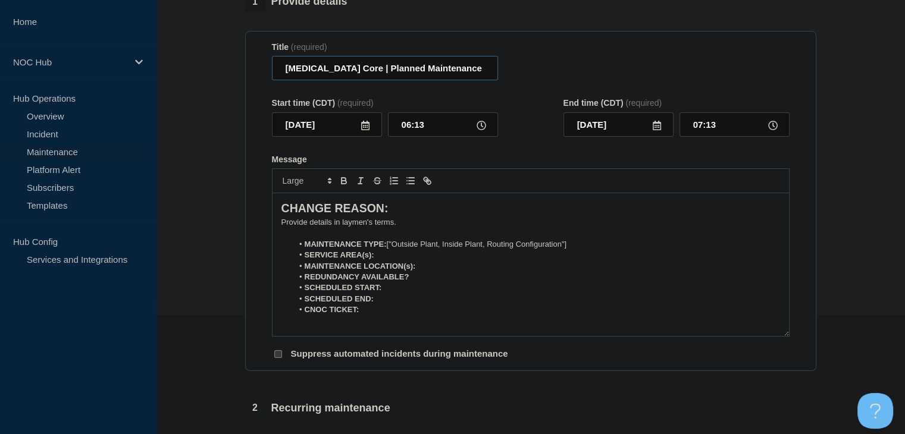
type input "GA101 Core | Planned Maintenance | Customers Not Affected"
drag, startPoint x: 579, startPoint y: 246, endPoint x: 503, endPoint y: 249, distance: 76.2
click at [578, 246] on li "MAINTENANCE TYPE: ["Outside Plant, Inside Plant, Routing Configuration"]" at bounding box center [536, 244] width 487 height 11
drag, startPoint x: 503, startPoint y: 249, endPoint x: 394, endPoint y: 248, distance: 108.8
click at [394, 248] on li "MAINTENANCE TYPE: ["Outside Plant, Inside Plant, Routing Configuration"]" at bounding box center [536, 244] width 487 height 11
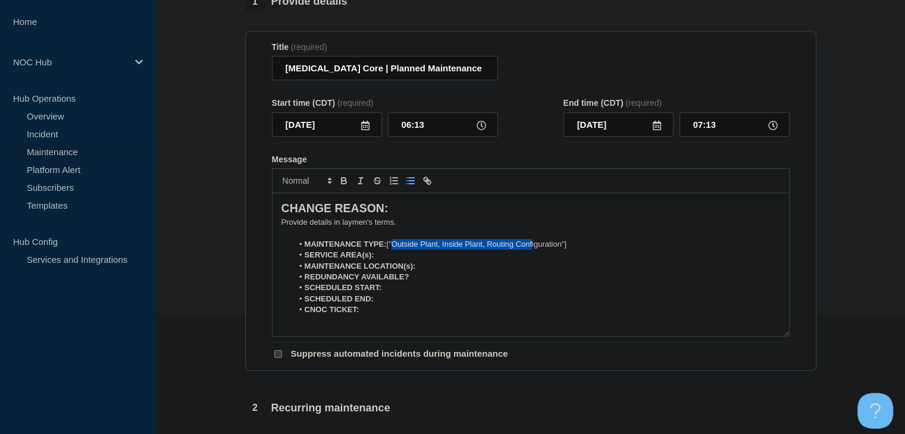
click at [478, 247] on li "MAINTENANCE TYPE: ["Outside Plant, Inside Plant, Routing Configuration"]" at bounding box center [536, 244] width 487 height 11
drag, startPoint x: 583, startPoint y: 248, endPoint x: 403, endPoint y: 249, distance: 180.2
click at [403, 249] on li "MAINTENANCE TYPE: ["Outside Plant, Inside Plant, Routing Configuration"]" at bounding box center [536, 244] width 487 height 11
click at [400, 253] on li "SERVICE AREA(s):" at bounding box center [536, 255] width 487 height 11
click at [370, 126] on input "[DATE]" at bounding box center [327, 124] width 110 height 24
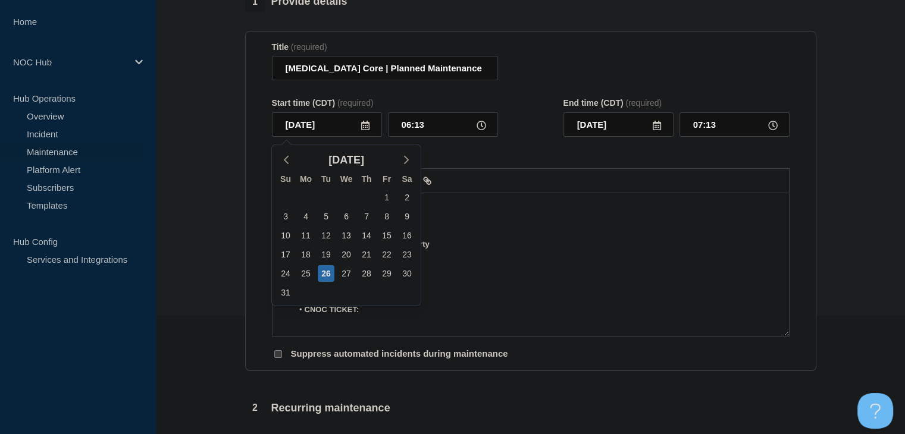
click at [365, 125] on icon at bounding box center [365, 126] width 8 height 10
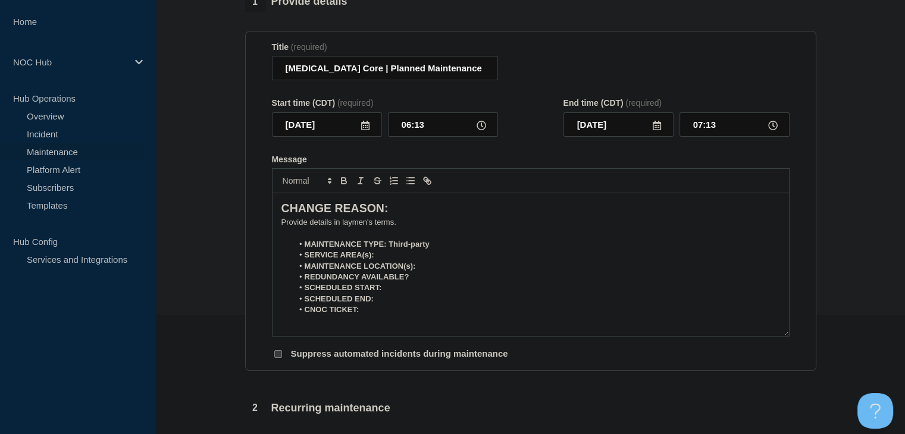
click at [365, 124] on icon at bounding box center [365, 126] width 8 height 10
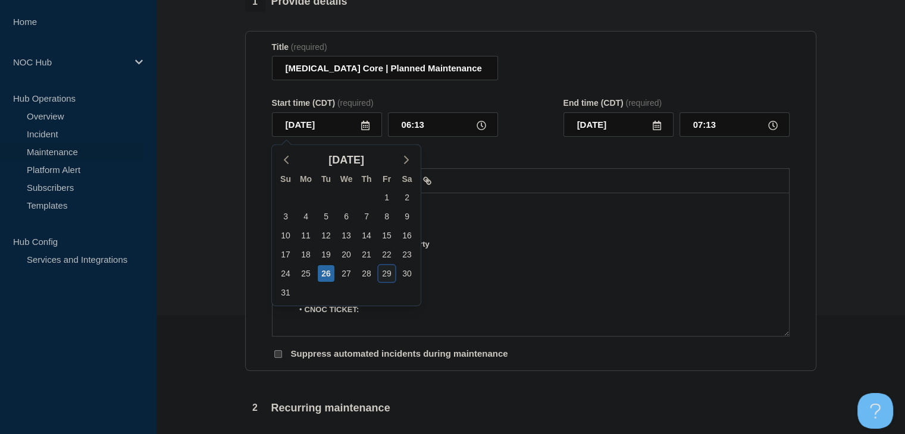
click at [385, 277] on div "29" at bounding box center [386, 273] width 17 height 17
type input "2025-08-29"
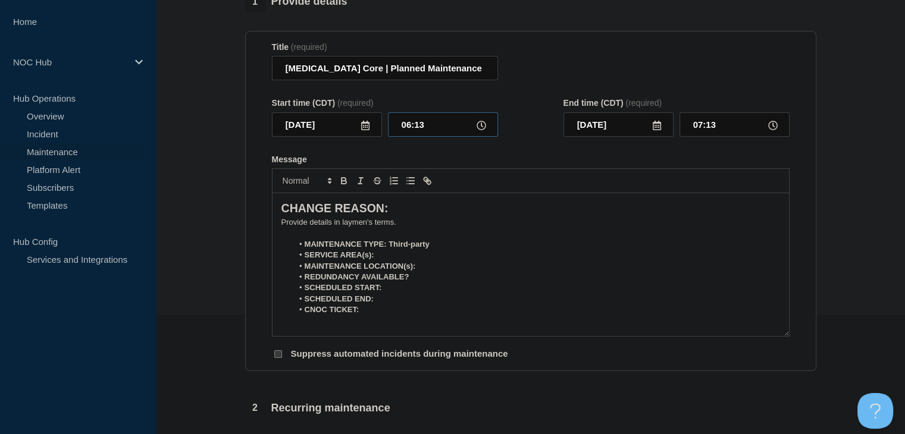
click at [401, 127] on input "06:13" at bounding box center [443, 124] width 110 height 24
type input "22:00"
type input "23:00"
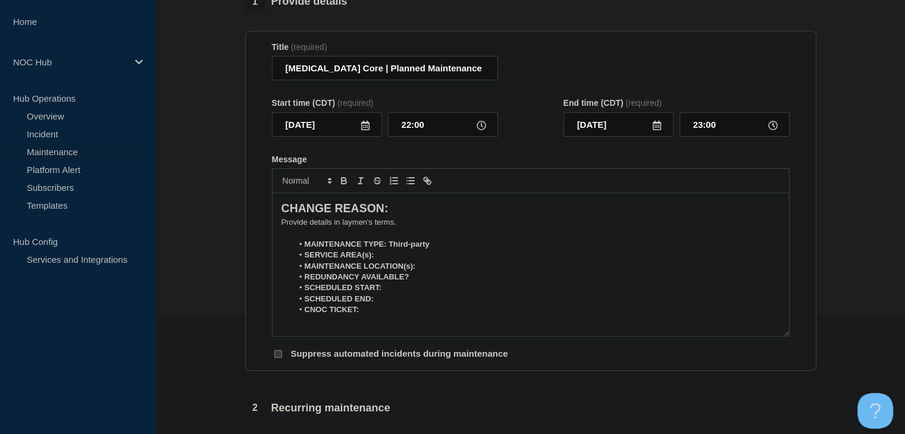
click at [373, 227] on p "﻿Provide details in laymen's terms." at bounding box center [530, 222] width 498 height 11
click at [346, 226] on p "A" at bounding box center [530, 222] width 498 height 11
click at [391, 255] on li "SERVICE AREA(s):" at bounding box center [536, 255] width 487 height 11
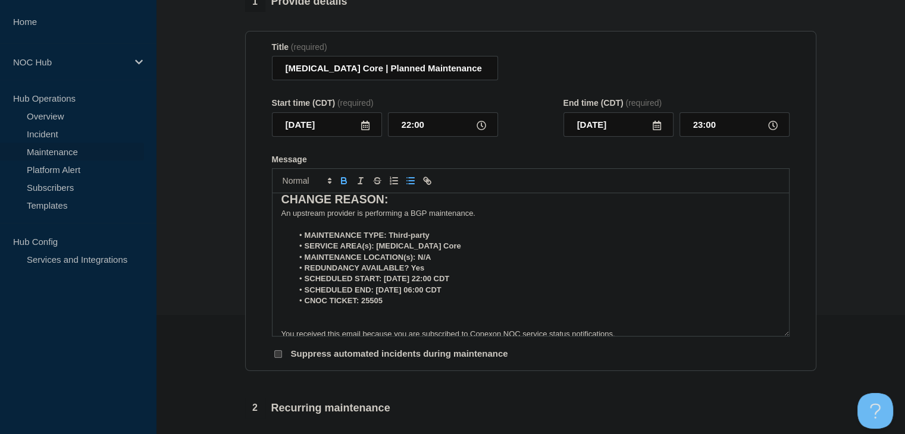
scroll to position [0, 0]
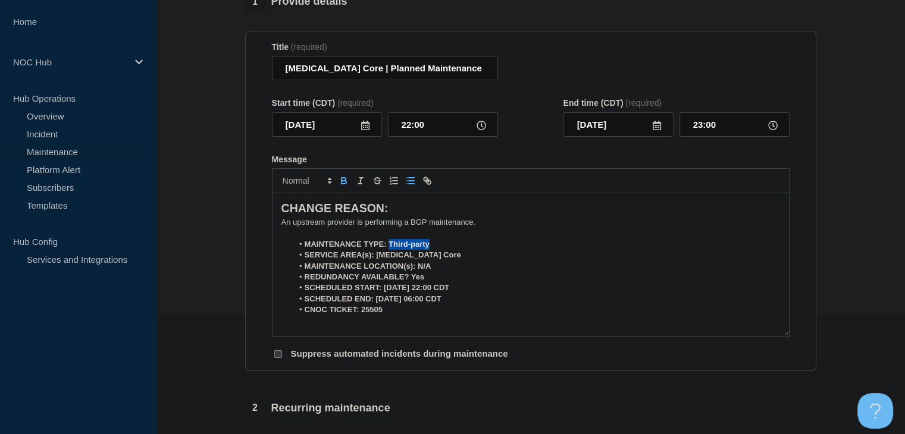
drag, startPoint x: 450, startPoint y: 248, endPoint x: 388, endPoint y: 246, distance: 61.9
click at [388, 246] on li "MAINTENANCE TYPE: Third-party" at bounding box center [536, 244] width 487 height 11
click at [345, 190] on div at bounding box center [530, 180] width 517 height 25
click at [339, 183] on icon "Toggle bold text" at bounding box center [343, 180] width 11 height 11
click at [340, 184] on icon "Toggle bold text" at bounding box center [343, 180] width 11 height 11
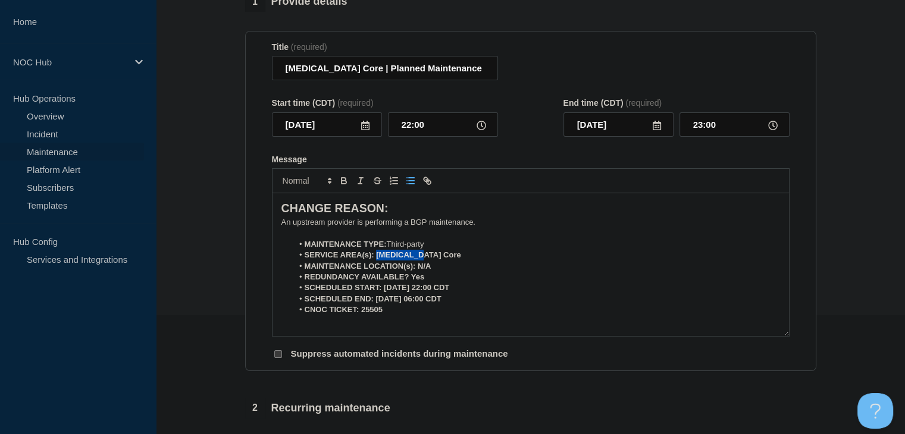
drag, startPoint x: 426, startPoint y: 257, endPoint x: 376, endPoint y: 256, distance: 50.6
click at [376, 256] on li "SERVICE AREA(s): GA101 Core" at bounding box center [536, 255] width 487 height 11
click at [341, 176] on button "Toggle bold text" at bounding box center [343, 181] width 17 height 14
drag, startPoint x: 435, startPoint y: 269, endPoint x: 415, endPoint y: 269, distance: 20.8
click at [415, 269] on li "MAINTENANCE LOCATION(s): N/A" at bounding box center [536, 266] width 487 height 11
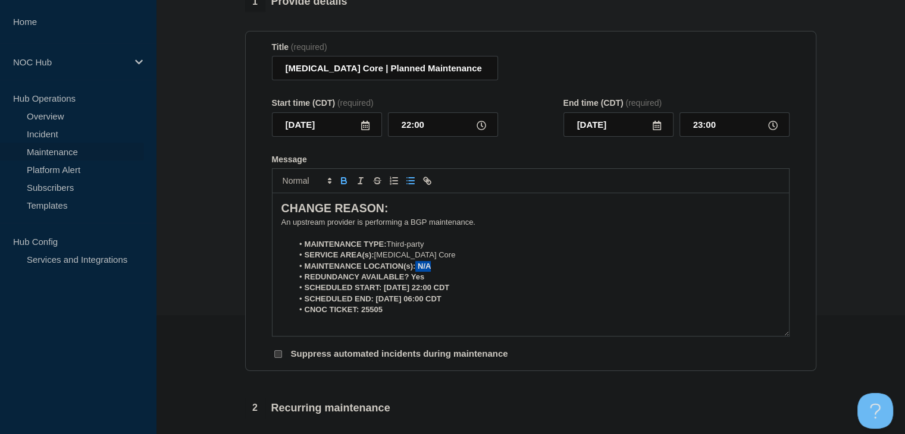
click at [346, 186] on icon "Toggle bold text" at bounding box center [343, 180] width 11 height 11
drag, startPoint x: 426, startPoint y: 280, endPoint x: 411, endPoint y: 280, distance: 14.9
click at [411, 280] on li "REDUNDANCY AVAILABLE? Yes" at bounding box center [536, 277] width 487 height 11
click at [341, 184] on icon "Toggle bold text" at bounding box center [343, 182] width 5 height 3
drag, startPoint x: 472, startPoint y: 288, endPoint x: 383, endPoint y: 291, distance: 88.7
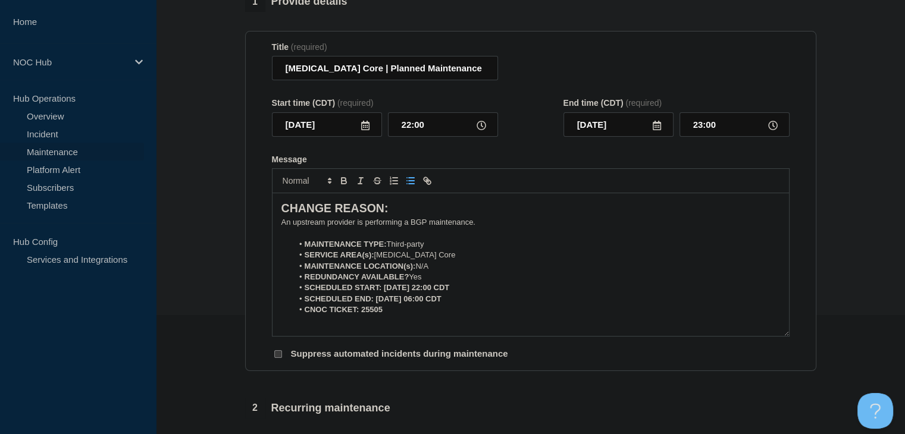
click at [383, 293] on li "SCHEDULED START: 08-29-2025, 22:00 CDT" at bounding box center [536, 288] width 487 height 11
click at [344, 185] on icon "Toggle bold text" at bounding box center [343, 180] width 11 height 11
drag, startPoint x: 465, startPoint y: 302, endPoint x: 376, endPoint y: 301, distance: 89.2
click at [376, 301] on li "SCHEDULED END: 08-30-2025, 06:00 CDT" at bounding box center [536, 299] width 487 height 11
click at [340, 191] on div at bounding box center [530, 180] width 517 height 25
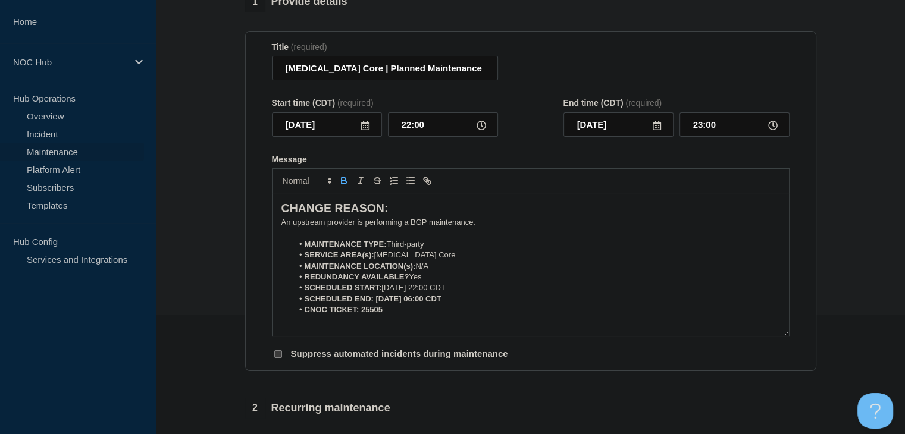
click at [341, 184] on icon "Toggle bold text" at bounding box center [343, 182] width 5 height 3
drag, startPoint x: 388, startPoint y: 313, endPoint x: 360, endPoint y: 313, distance: 28.0
click at [360, 313] on li "CNOC TICKET: 25505" at bounding box center [536, 310] width 487 height 11
click at [343, 178] on icon "Toggle bold text" at bounding box center [343, 180] width 11 height 11
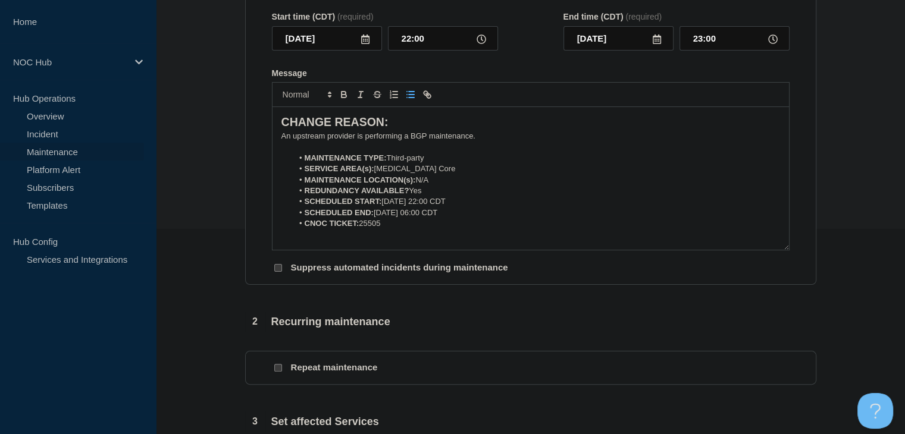
scroll to position [297, 0]
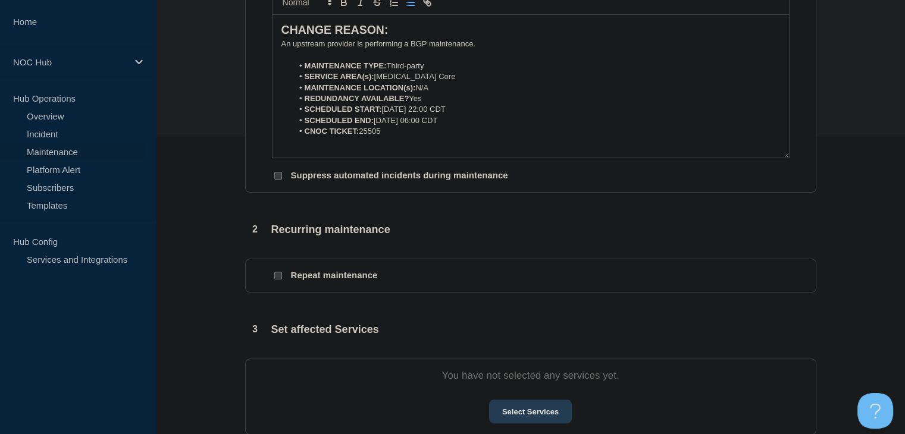
click at [525, 412] on button "Select Services" at bounding box center [530, 412] width 83 height 24
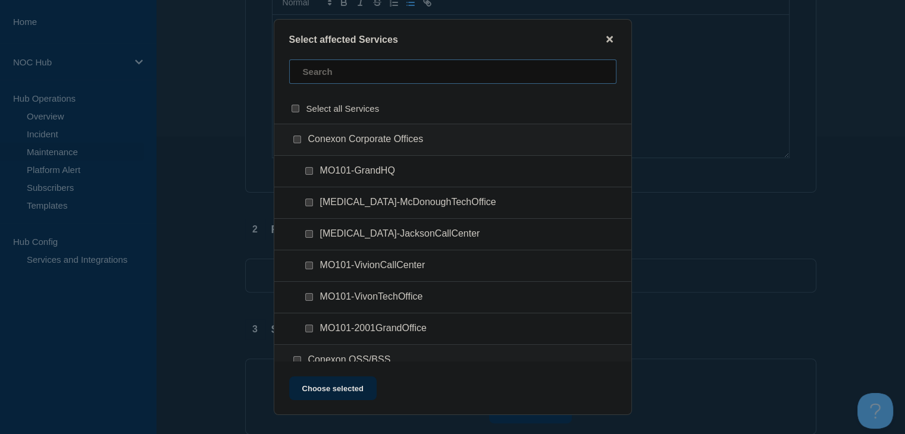
drag, startPoint x: 319, startPoint y: 79, endPoint x: 320, endPoint y: 86, distance: 7.2
click at [319, 80] on input "text" at bounding box center [452, 71] width 327 height 24
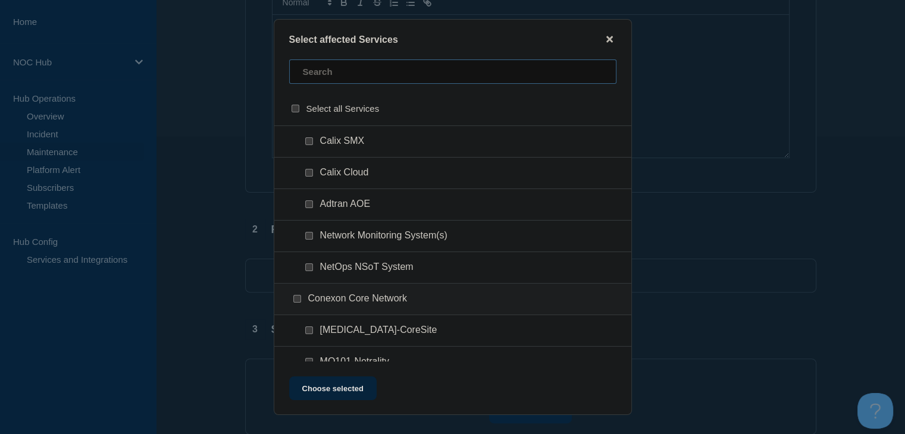
scroll to position [416, 0]
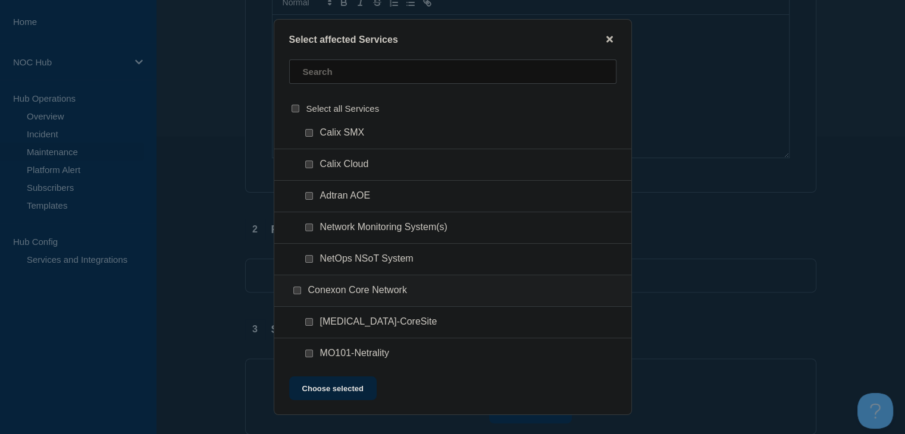
click at [312, 319] on input "GA101-CoreSite checkbox" at bounding box center [309, 322] width 8 height 8
checkbox input "true"
click at [341, 396] on button "Choose selected" at bounding box center [332, 388] width 87 height 24
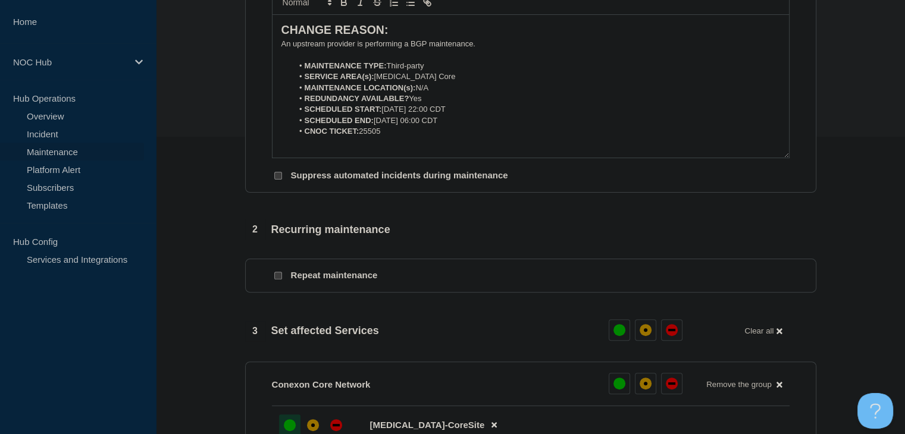
click at [290, 428] on div "up" at bounding box center [290, 425] width 12 height 12
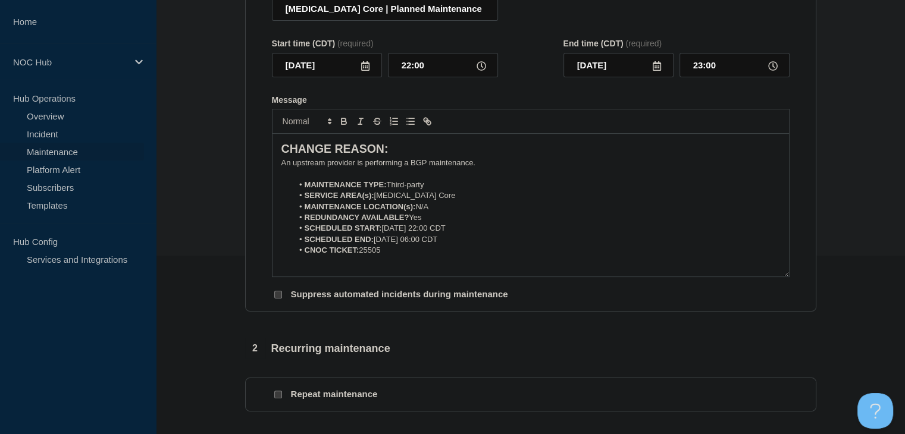
scroll to position [119, 0]
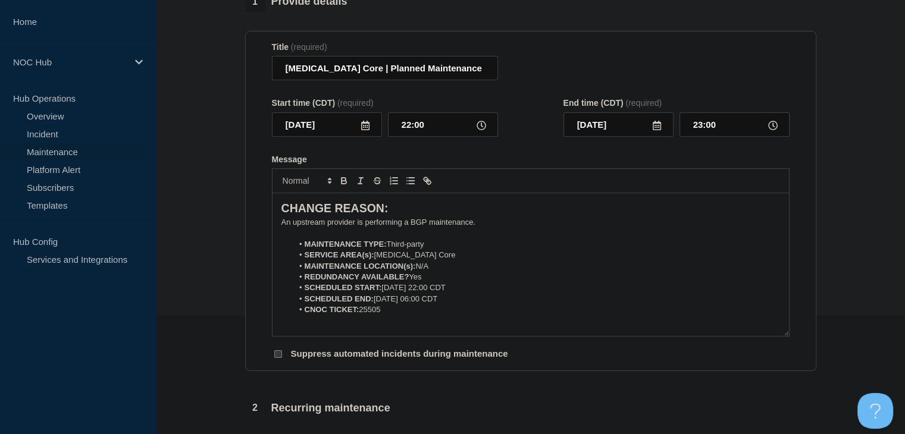
click at [658, 127] on icon at bounding box center [656, 126] width 8 height 10
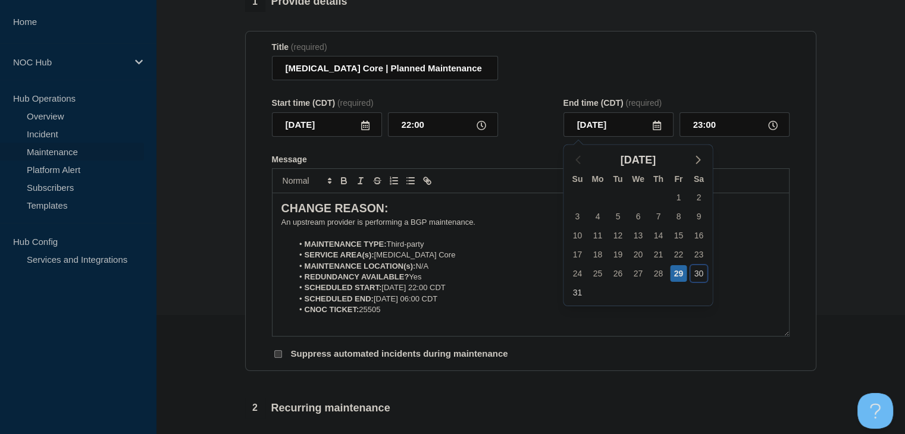
drag, startPoint x: 700, startPoint y: 272, endPoint x: 698, endPoint y: 200, distance: 71.4
click at [700, 267] on div "30" at bounding box center [698, 273] width 17 height 17
type input "2025-08-30"
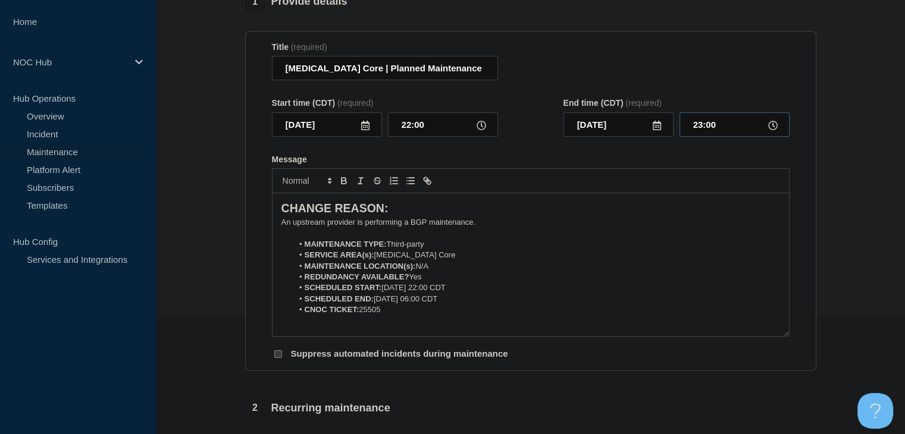
click at [696, 130] on input "23:00" at bounding box center [734, 124] width 110 height 24
type input "06:00"
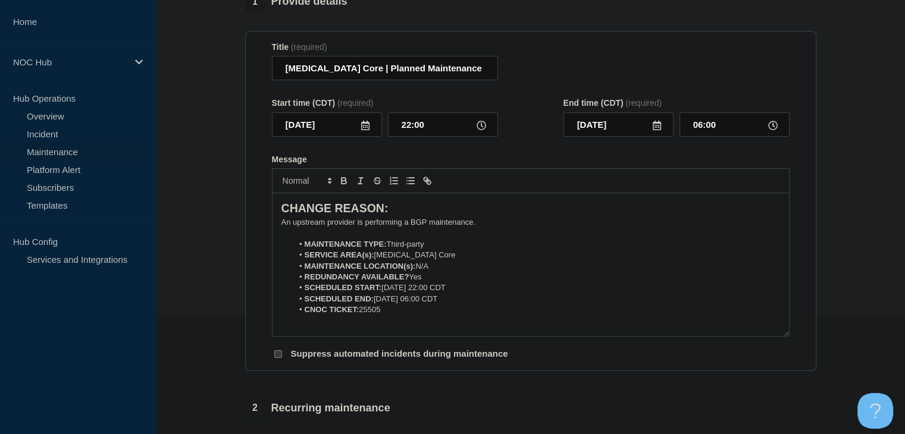
click at [572, 164] on div "Message" at bounding box center [530, 160] width 517 height 10
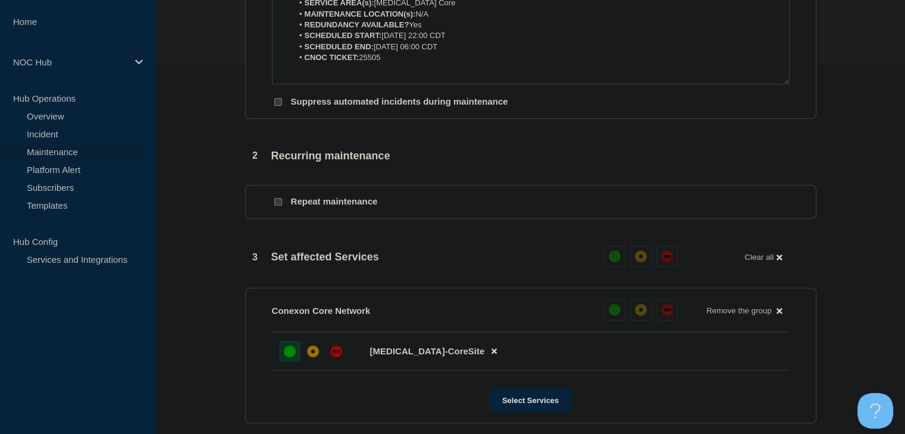
scroll to position [595, 0]
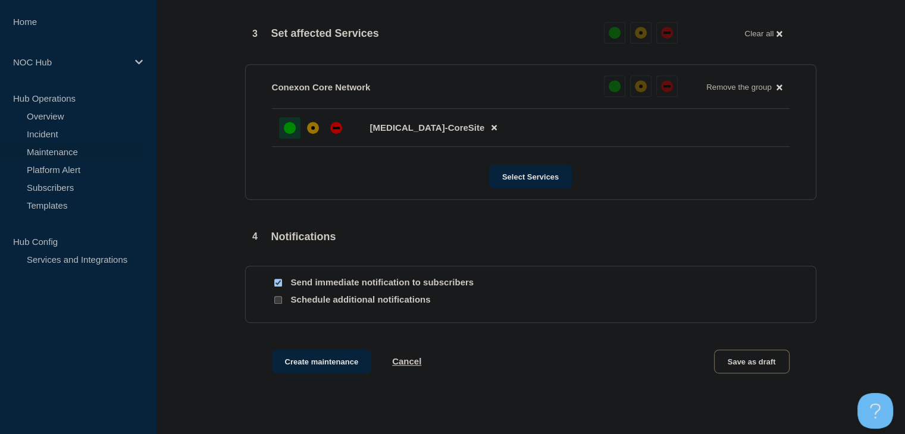
click at [275, 285] on input "Send immediate notification to subscribers" at bounding box center [278, 283] width 8 height 8
checkbox input "false"
click at [314, 368] on button "Create maintenance" at bounding box center [322, 362] width 100 height 24
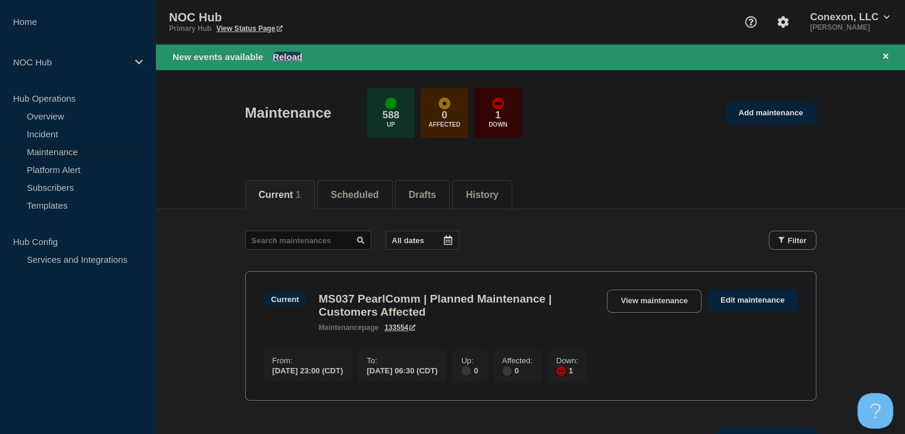
click at [288, 55] on button "Reload" at bounding box center [287, 57] width 30 height 10
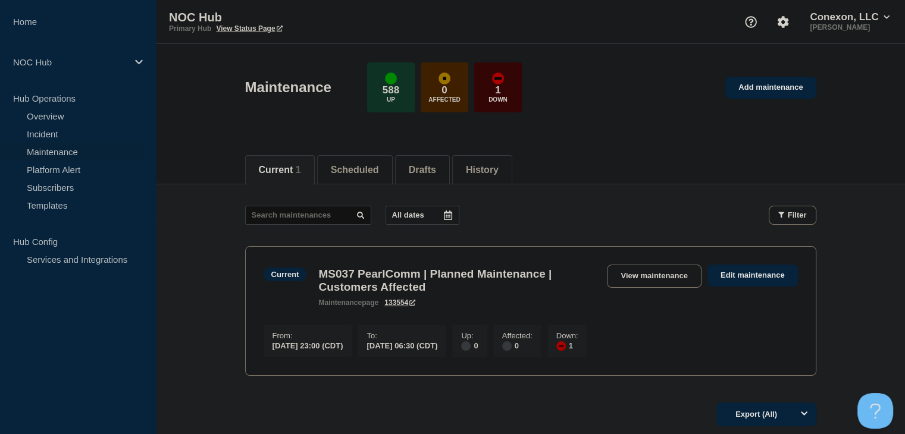
click at [47, 152] on link "Maintenance" at bounding box center [72, 152] width 144 height 18
click at [675, 275] on link "View maintenance" at bounding box center [654, 276] width 94 height 23
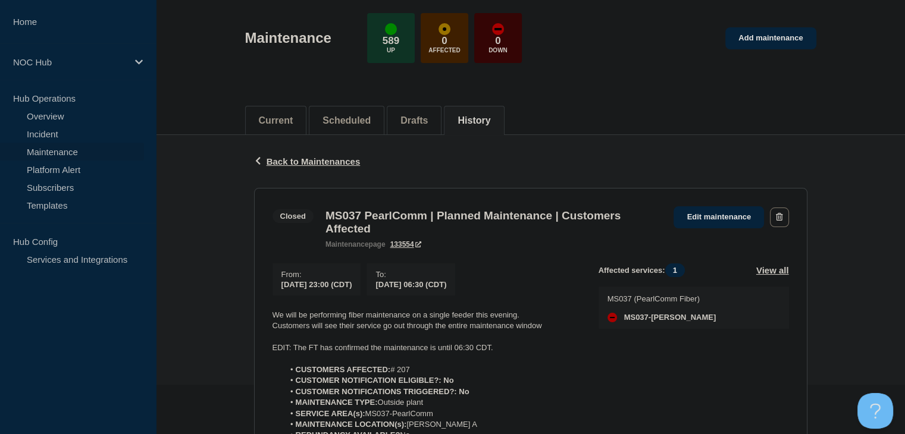
scroll to position [119, 0]
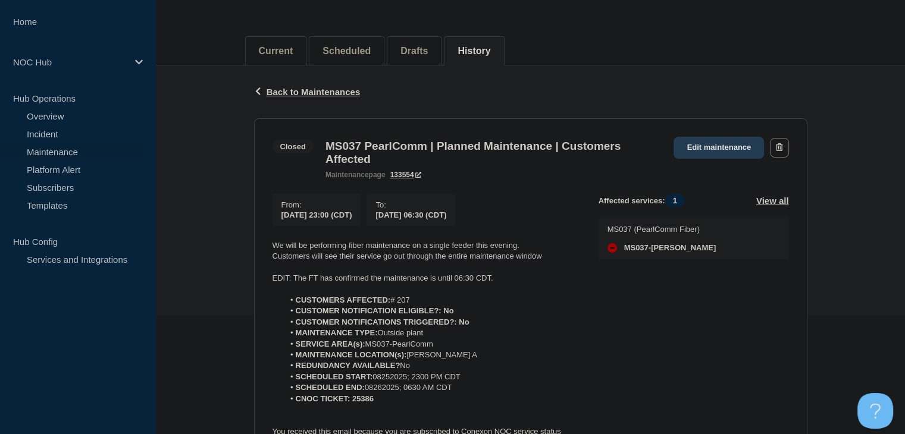
click at [704, 146] on link "Edit maintenance" at bounding box center [718, 148] width 90 height 22
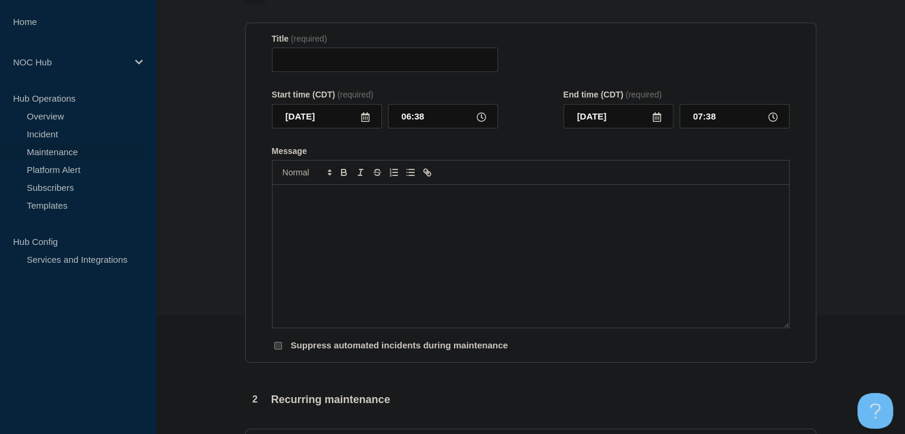
type input "MS037 PearlComm | Planned Maintenance | Customers Affected"
type input "[DATE]"
type input "23:00"
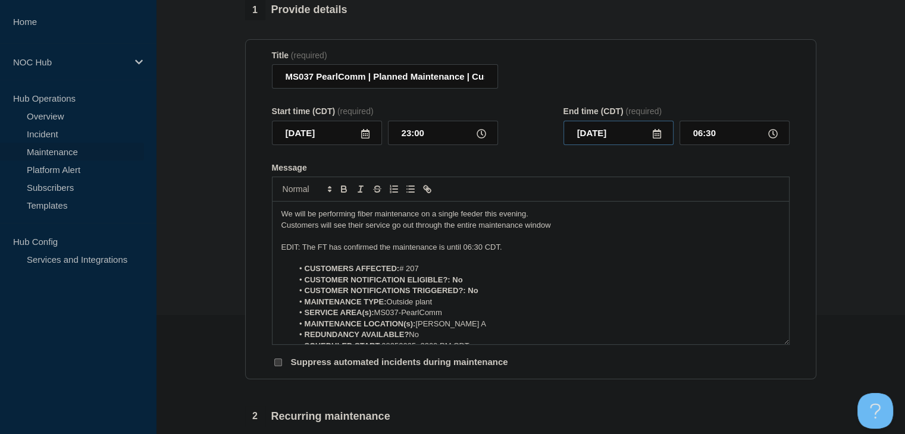
click at [628, 139] on input "[DATE]" at bounding box center [618, 133] width 110 height 24
click at [709, 137] on input "06:30" at bounding box center [734, 133] width 110 height 24
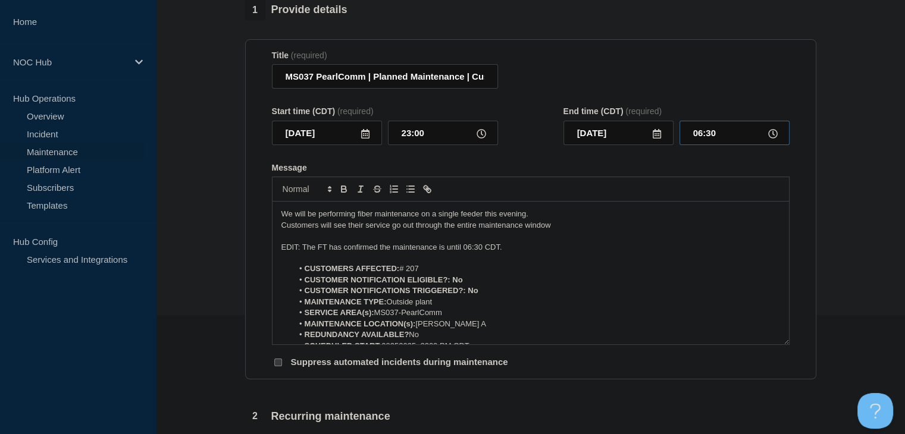
click at [709, 137] on input "06:30" at bounding box center [734, 133] width 110 height 24
type input "07:00"
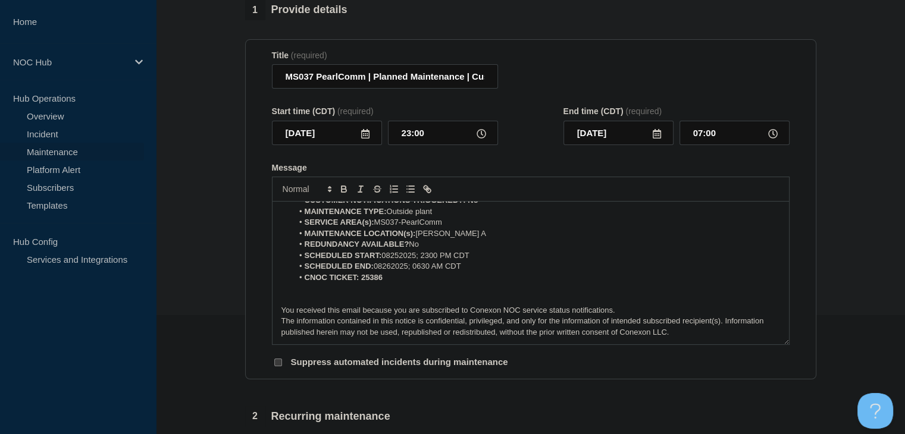
click at [426, 272] on li "SCHEDULED END: 08262025; 0630 AM CDT" at bounding box center [536, 266] width 487 height 11
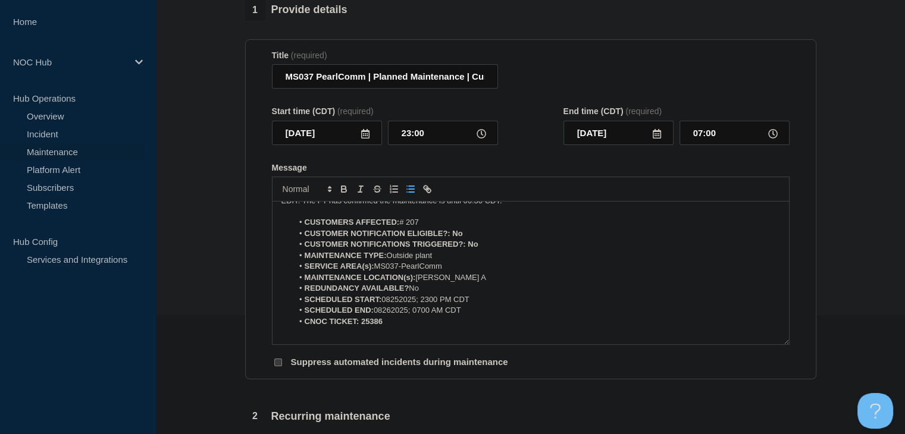
scroll to position [0, 0]
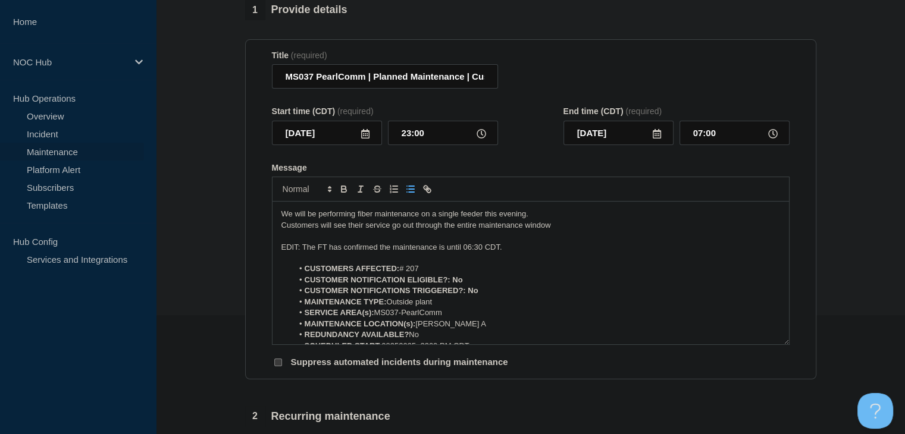
click at [481, 253] on p "EDIT: The FT has confirmed the maintenance is until 06:30 CDT." at bounding box center [530, 247] width 498 height 11
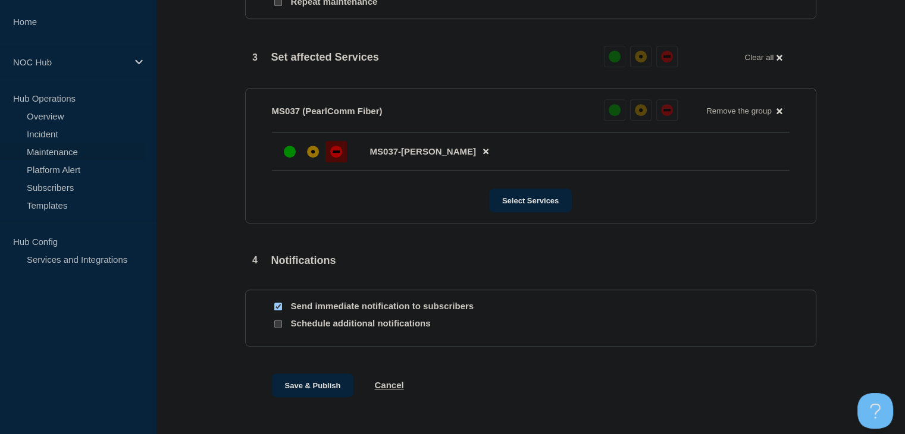
scroll to position [629, 0]
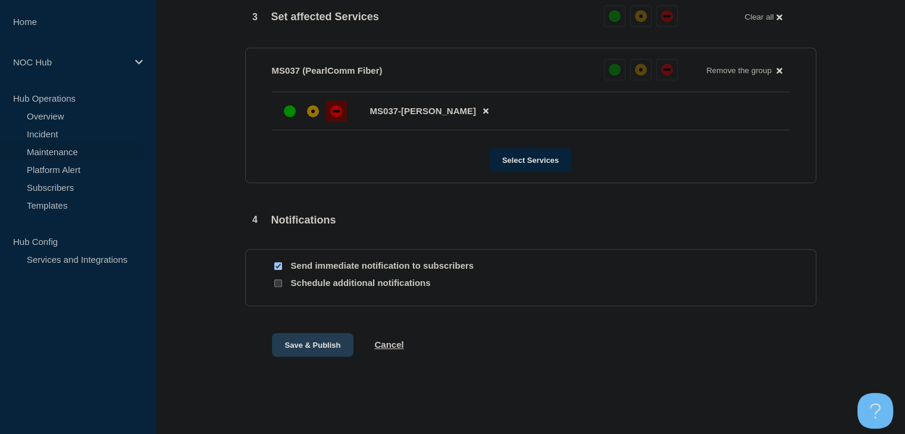
click at [288, 341] on button "Save & Publish" at bounding box center [313, 345] width 82 height 24
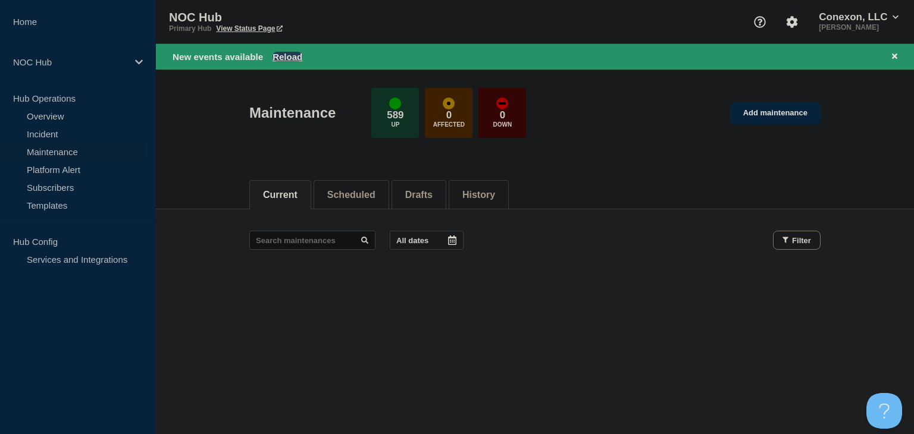
click at [293, 54] on button "Reload" at bounding box center [287, 57] width 30 height 10
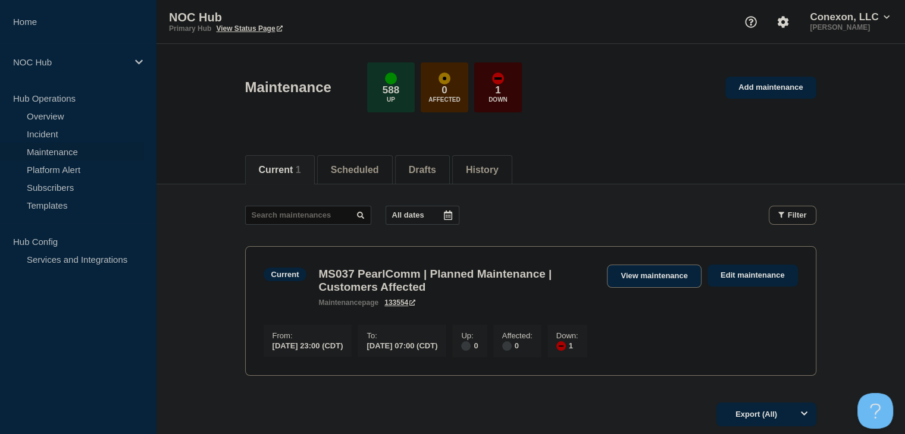
drag, startPoint x: 639, startPoint y: 277, endPoint x: 617, endPoint y: 277, distance: 22.6
click at [639, 277] on link "View maintenance" at bounding box center [654, 276] width 94 height 23
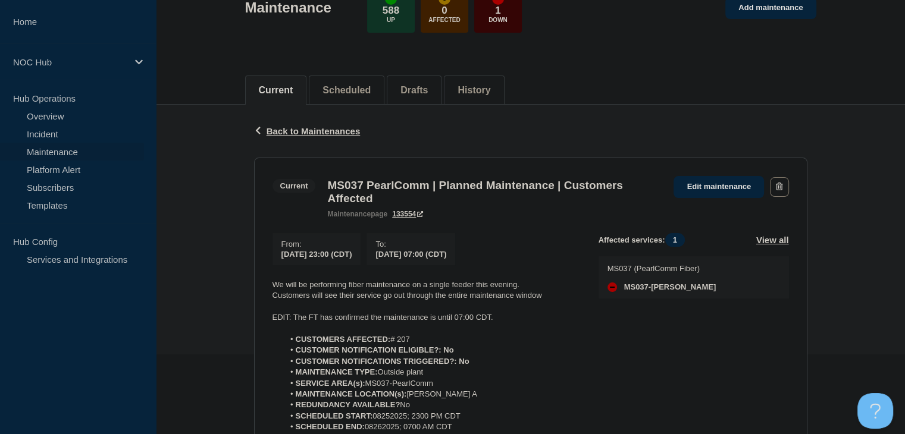
scroll to position [119, 0]
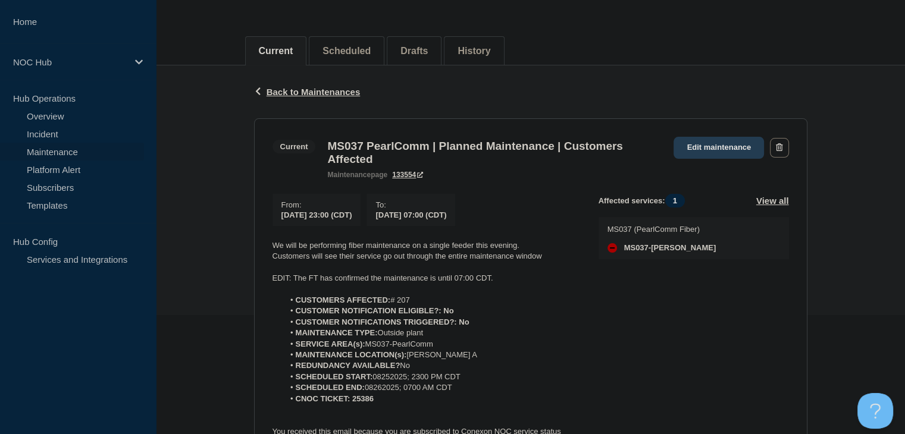
click at [688, 146] on link "Edit maintenance" at bounding box center [718, 148] width 90 height 22
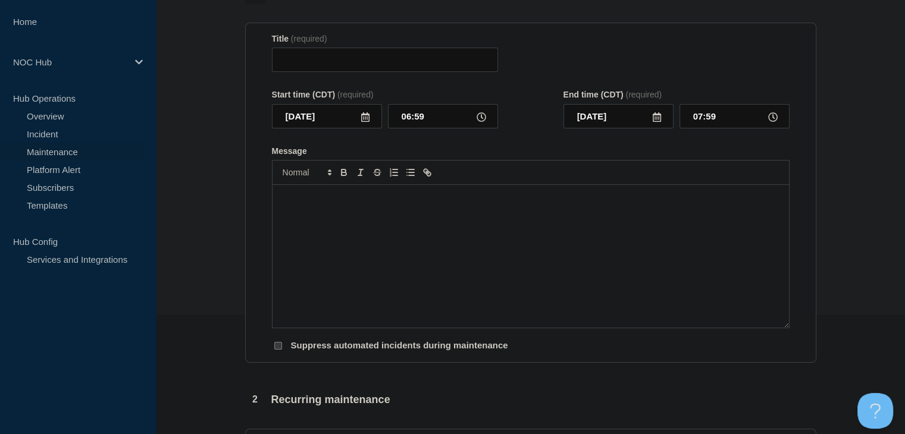
type input "MS037 PearlComm | Planned Maintenance | Customers Affected"
type input "[DATE]"
type input "23:00"
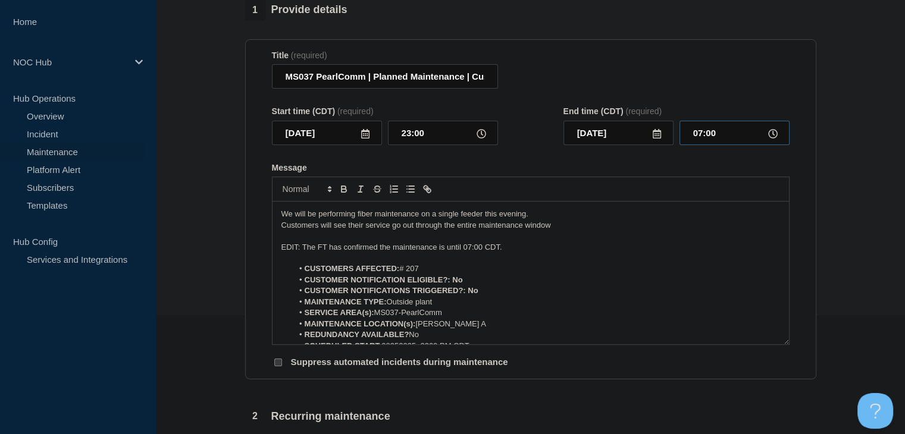
click at [710, 140] on input "07:00" at bounding box center [734, 133] width 110 height 24
type input "07:30"
click at [478, 253] on p "EDIT: The FT has confirmed the maintenance is until 07:00 CDT." at bounding box center [530, 247] width 498 height 11
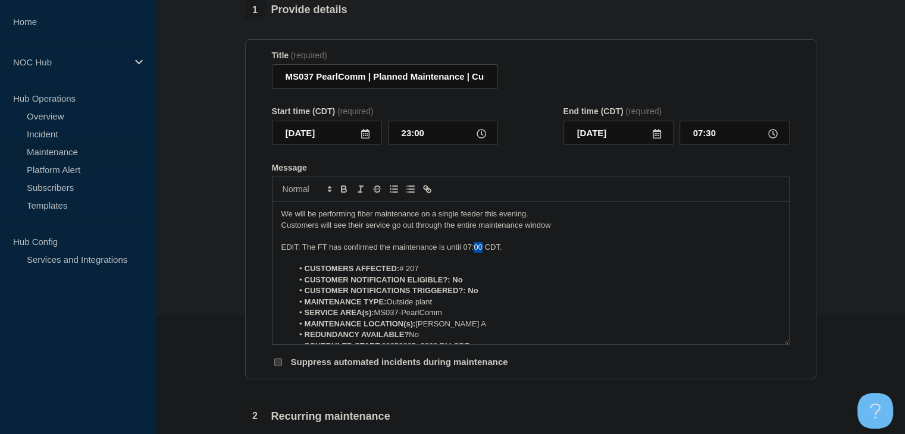
drag, startPoint x: 478, startPoint y: 257, endPoint x: 492, endPoint y: 265, distance: 16.2
click at [481, 253] on p "EDIT: The FT has confirmed the maintenance is until 07:00 CDT." at bounding box center [530, 247] width 498 height 11
click at [510, 252] on p "EDIT: The FT has confirmed the maintenance is until 07:30 CDT." at bounding box center [530, 247] width 498 height 11
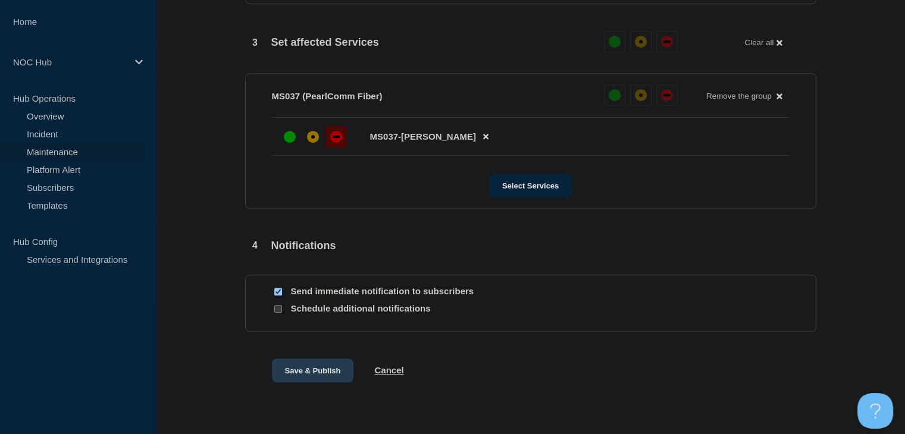
scroll to position [595, 0]
click at [319, 371] on button "Save & Publish" at bounding box center [313, 370] width 82 height 24
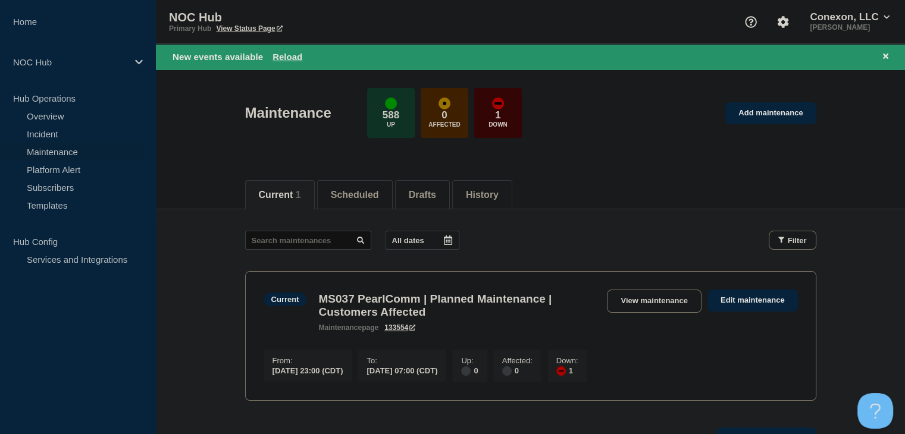
drag, startPoint x: 295, startPoint y: 55, endPoint x: 332, endPoint y: 109, distance: 65.0
click at [295, 55] on button "Reload" at bounding box center [287, 57] width 30 height 10
